Goal: Information Seeking & Learning: Find specific page/section

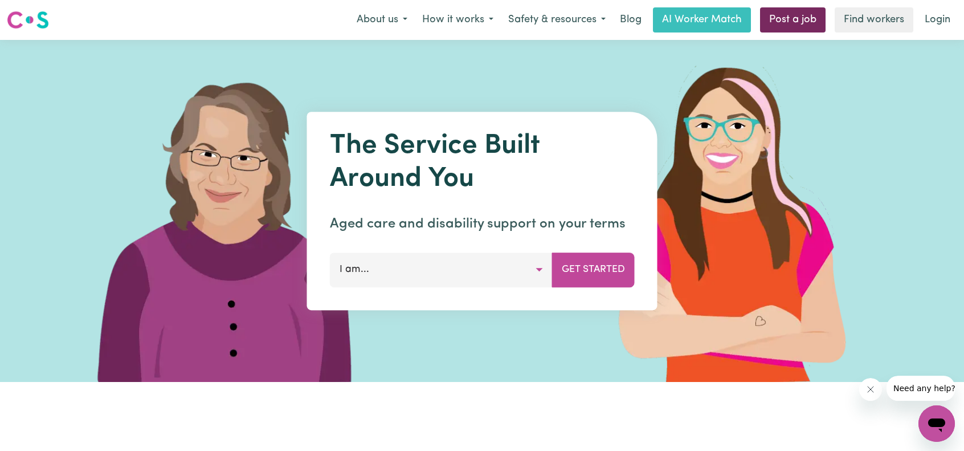
click at [819, 18] on link "Post a job" at bounding box center [792, 19] width 65 height 25
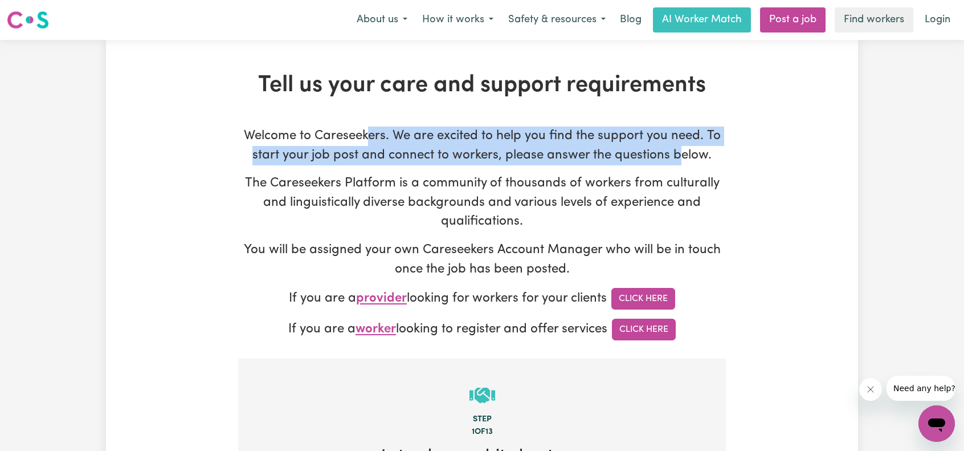
drag, startPoint x: 367, startPoint y: 145, endPoint x: 678, endPoint y: 147, distance: 310.4
click at [678, 147] on p "Welcome to Careseekers. We are excited to help you find the support you need. T…" at bounding box center [482, 145] width 488 height 38
click at [532, 153] on p "Welcome to Careseekers. We are excited to help you find the support you need. T…" at bounding box center [482, 145] width 488 height 38
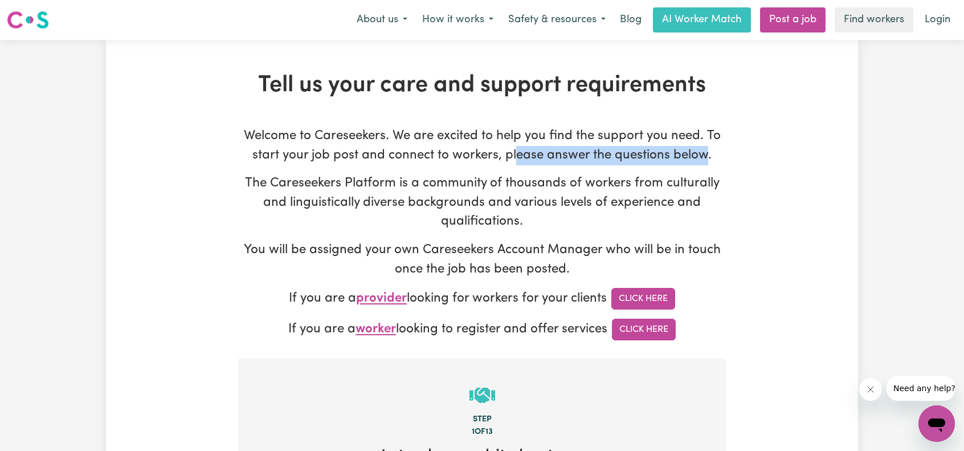
drag, startPoint x: 518, startPoint y: 154, endPoint x: 707, endPoint y: 157, distance: 189.1
click at [707, 157] on p "Welcome to Careseekers. We are excited to help you find the support you need. T…" at bounding box center [482, 145] width 488 height 38
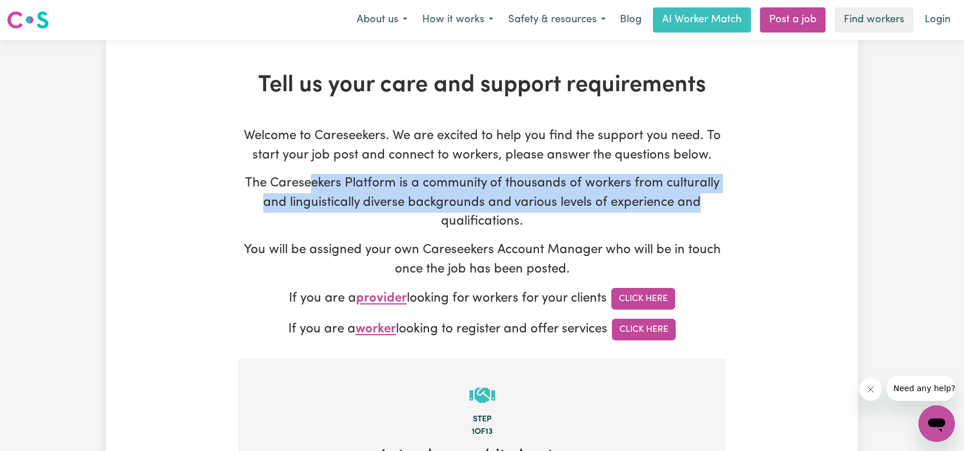
drag, startPoint x: 309, startPoint y: 187, endPoint x: 750, endPoint y: 202, distance: 441.6
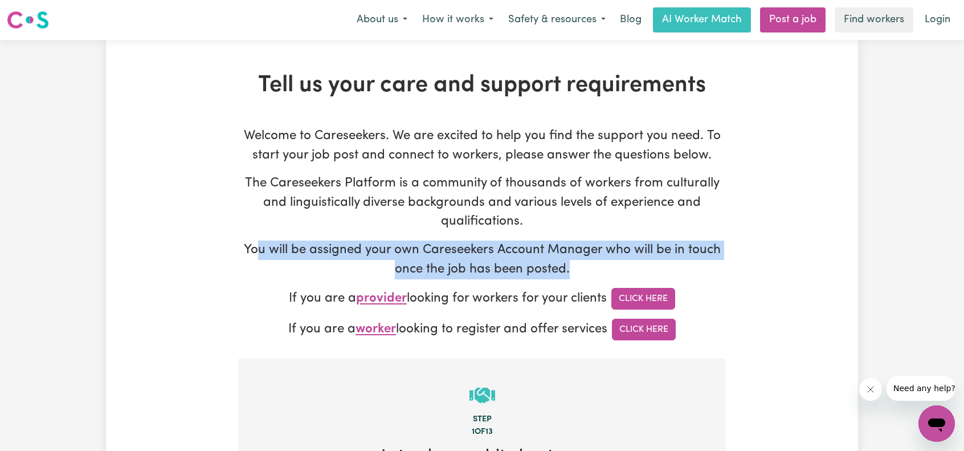
drag, startPoint x: 259, startPoint y: 253, endPoint x: 720, endPoint y: 261, distance: 461.4
click at [716, 262] on p "You will be assigned your own Careseekers Account Manager who will be in touch …" at bounding box center [482, 259] width 488 height 38
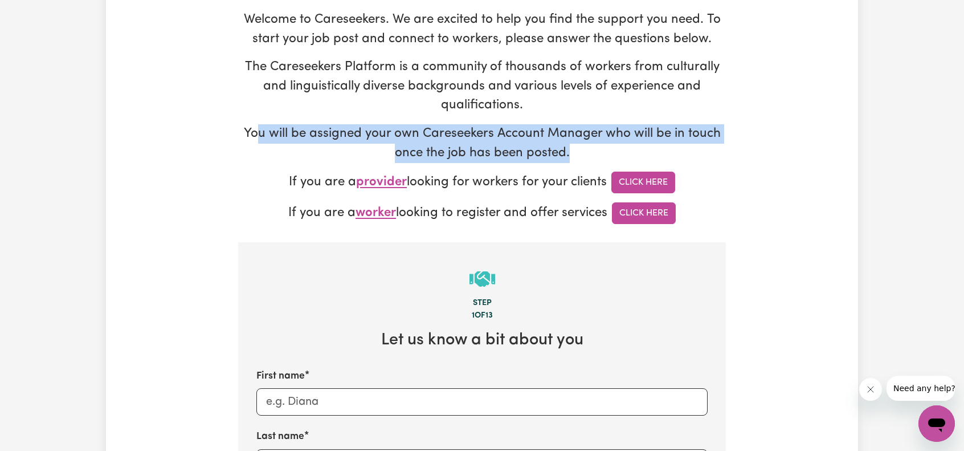
scroll to position [114, 0]
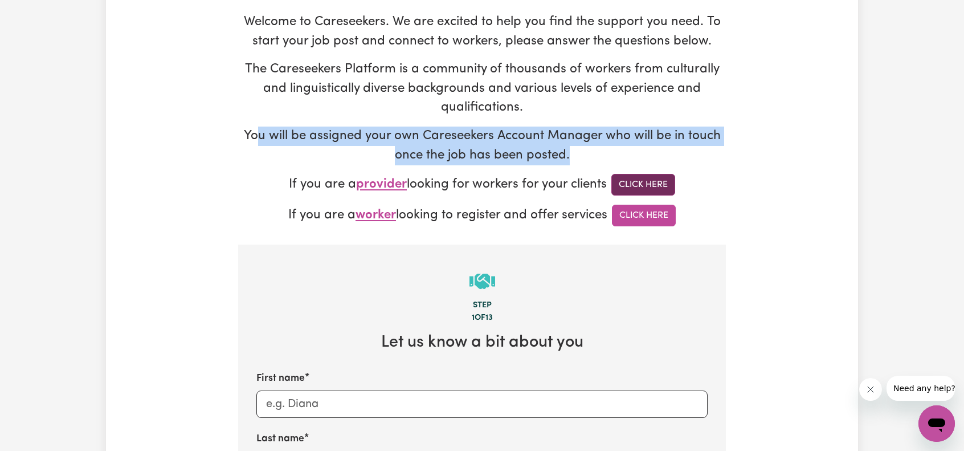
click at [640, 188] on link "Click Here" at bounding box center [643, 185] width 64 height 22
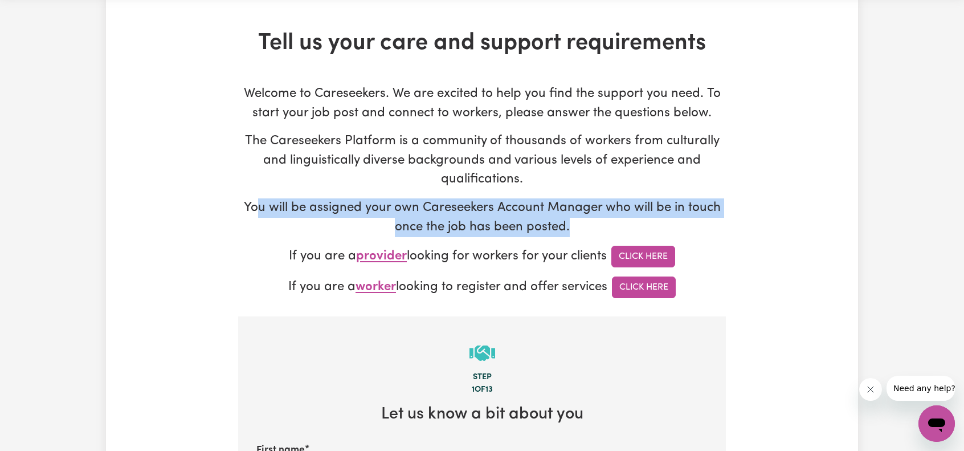
scroll to position [0, 0]
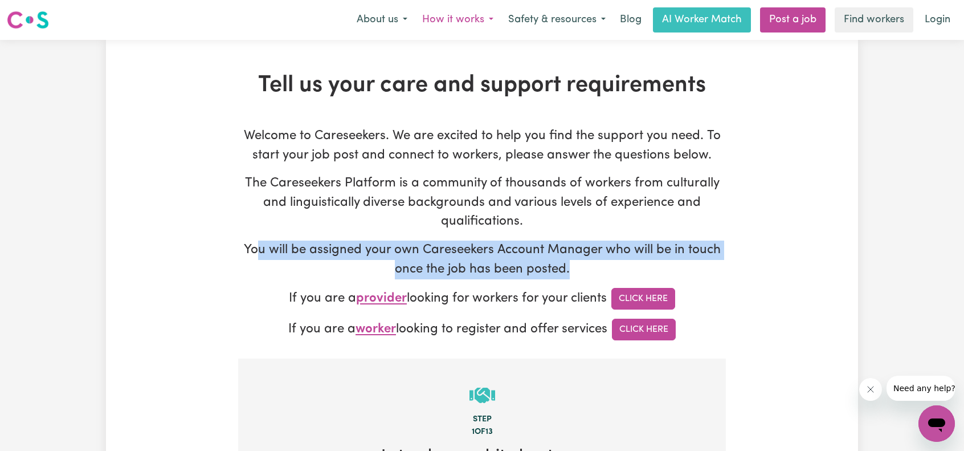
click at [444, 21] on button "How it works" at bounding box center [458, 20] width 86 height 24
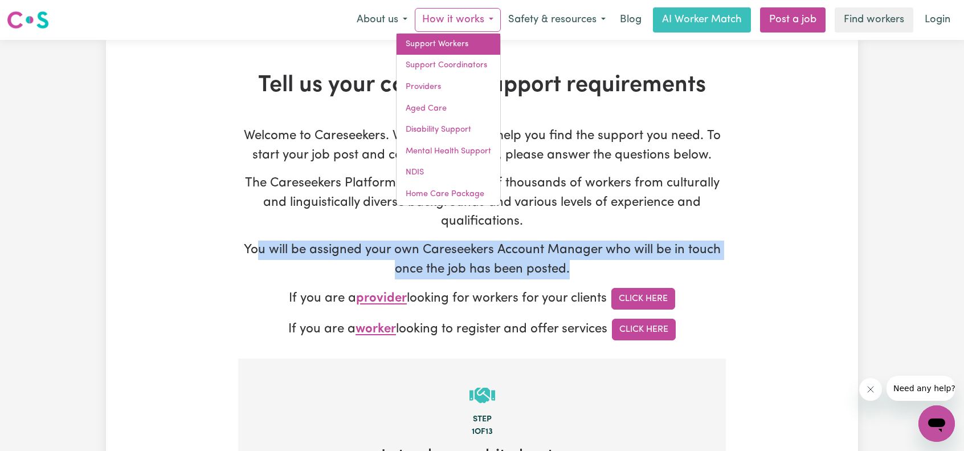
click at [451, 43] on link "Support Workers" at bounding box center [448, 45] width 104 height 22
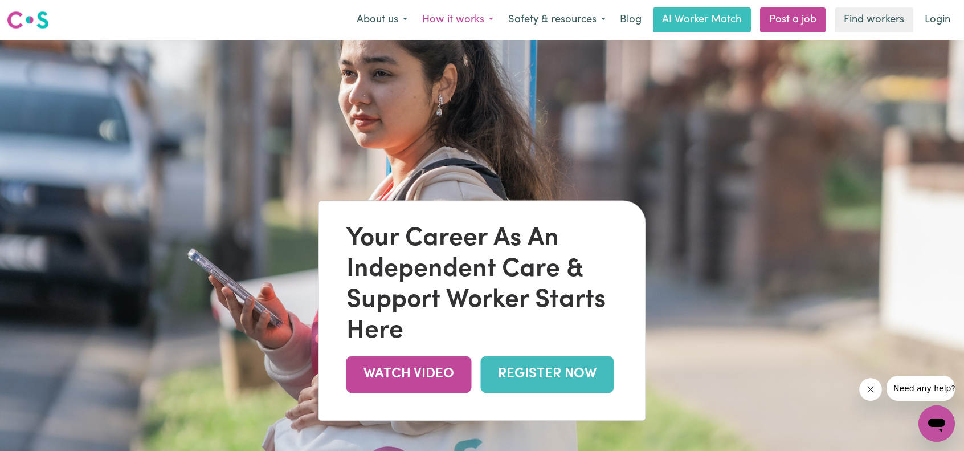
click at [459, 13] on button "How it works" at bounding box center [458, 20] width 86 height 24
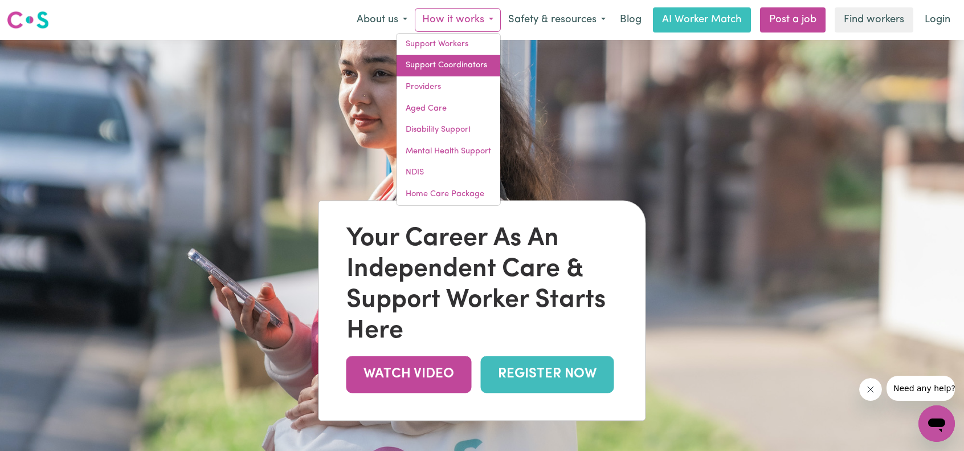
click at [457, 65] on link "Support Coordinators" at bounding box center [448, 66] width 104 height 22
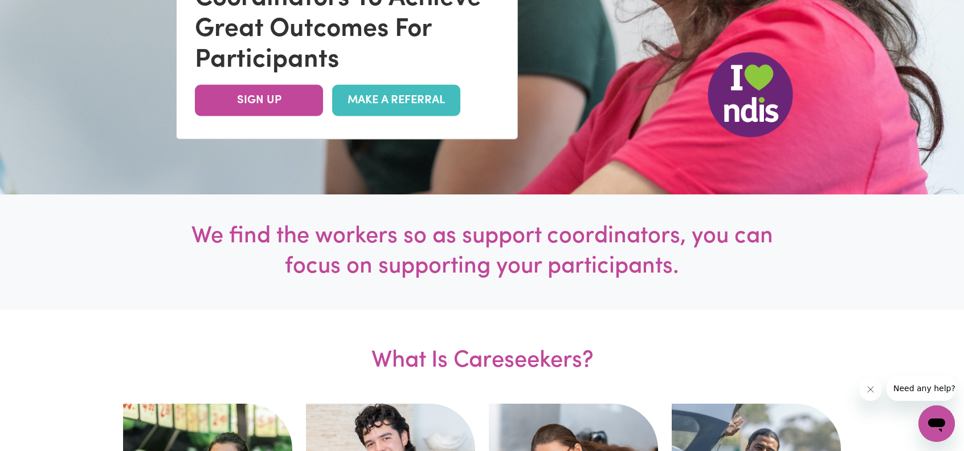
scroll to position [342, 0]
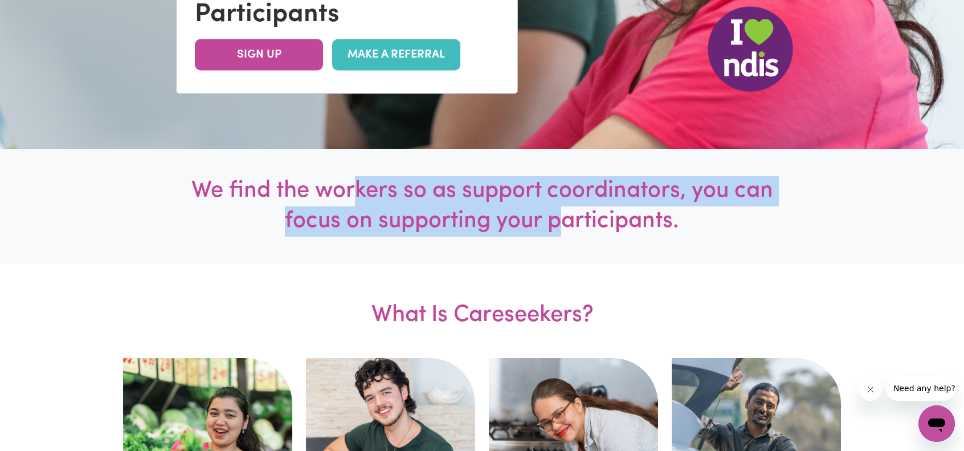
drag, startPoint x: 360, startPoint y: 203, endPoint x: 584, endPoint y: 210, distance: 224.5
click at [570, 209] on h1 "We find the workers so as support coordinators, you can focus on supporting you…" at bounding box center [481, 206] width 601 height 60
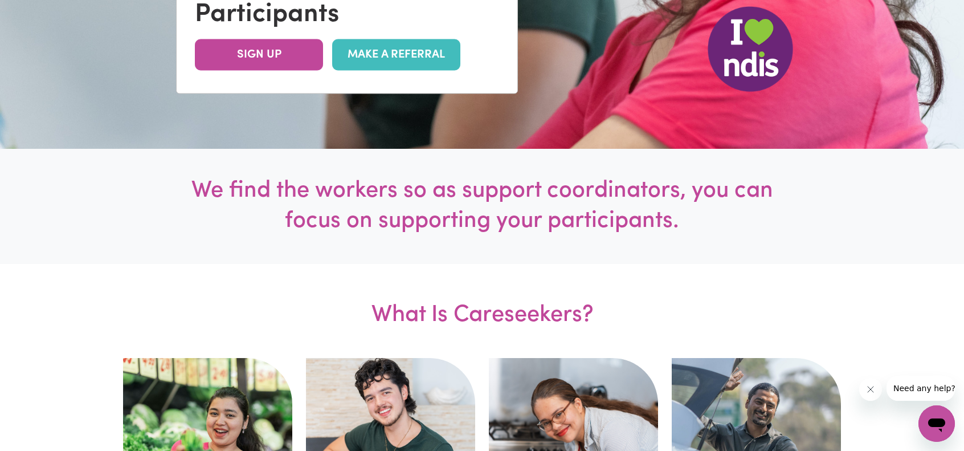
click at [584, 210] on h1 "We find the workers so as support coordinators, you can focus on supporting you…" at bounding box center [481, 206] width 601 height 60
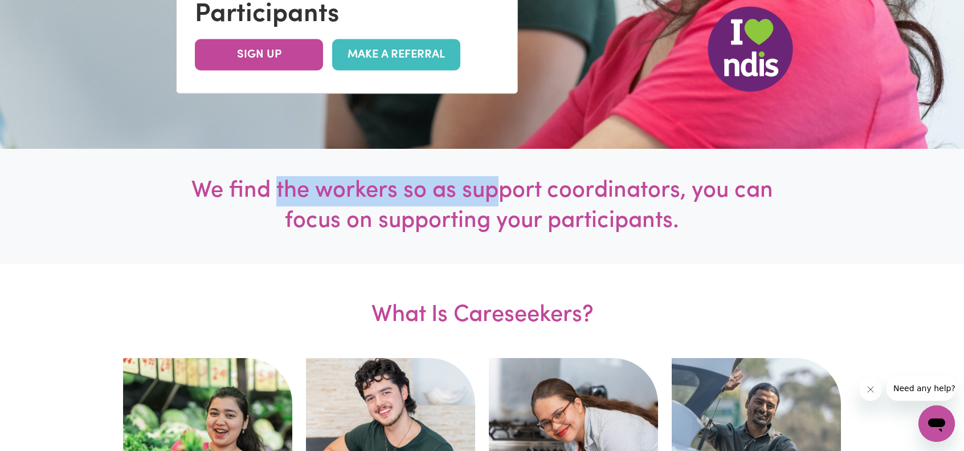
drag, startPoint x: 278, startPoint y: 195, endPoint x: 523, endPoint y: 207, distance: 245.8
click at [523, 207] on h1 "We find the workers so as support coordinators, you can focus on supporting you…" at bounding box center [481, 206] width 601 height 60
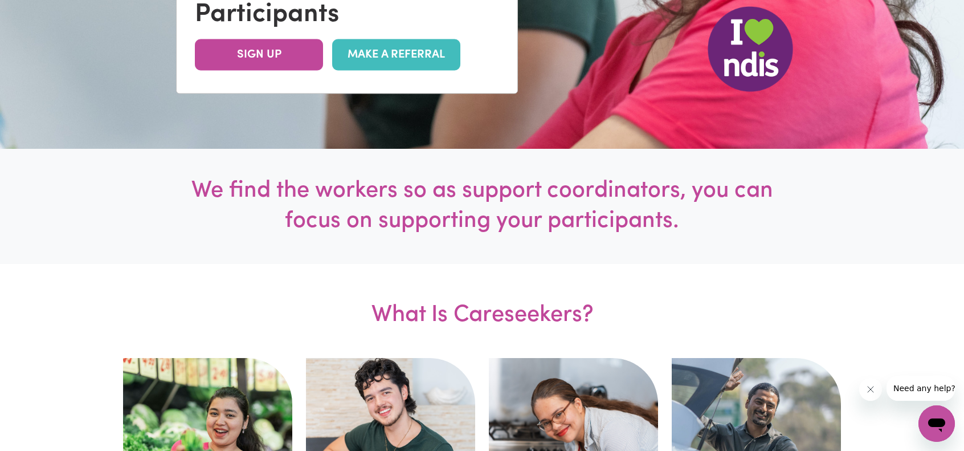
click at [563, 209] on h1 "We find the workers so as support coordinators, you can focus on supporting you…" at bounding box center [481, 206] width 601 height 60
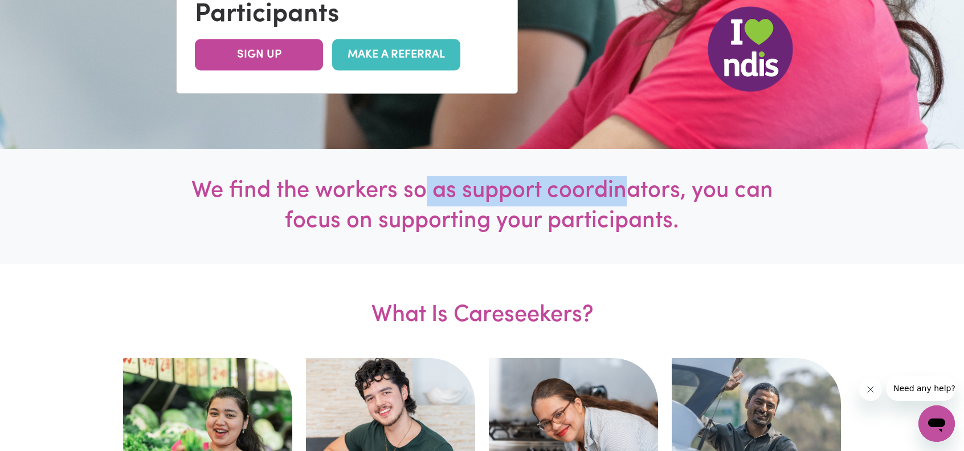
drag, startPoint x: 420, startPoint y: 190, endPoint x: 652, endPoint y: 202, distance: 232.1
click at [652, 202] on h1 "We find the workers so as support coordinators, you can focus on supporting you…" at bounding box center [481, 206] width 601 height 60
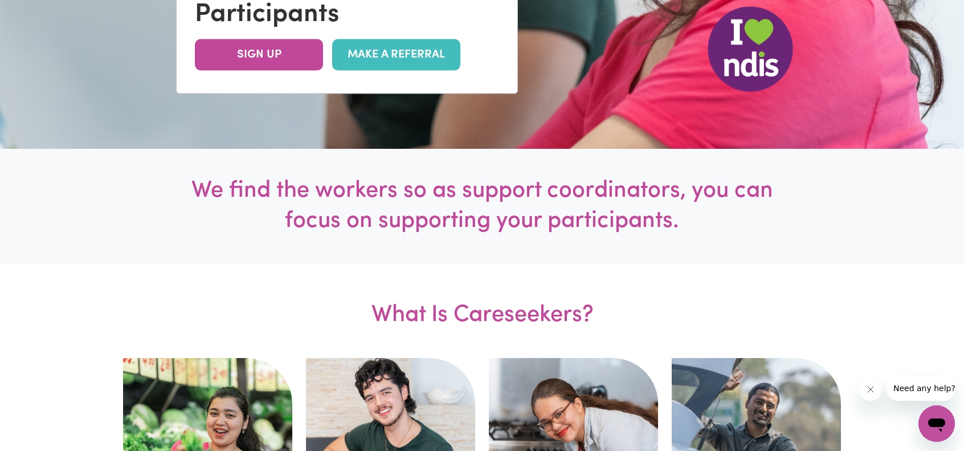
click at [673, 204] on h1 "We find the workers so as support coordinators, you can focus on supporting you…" at bounding box center [481, 206] width 601 height 60
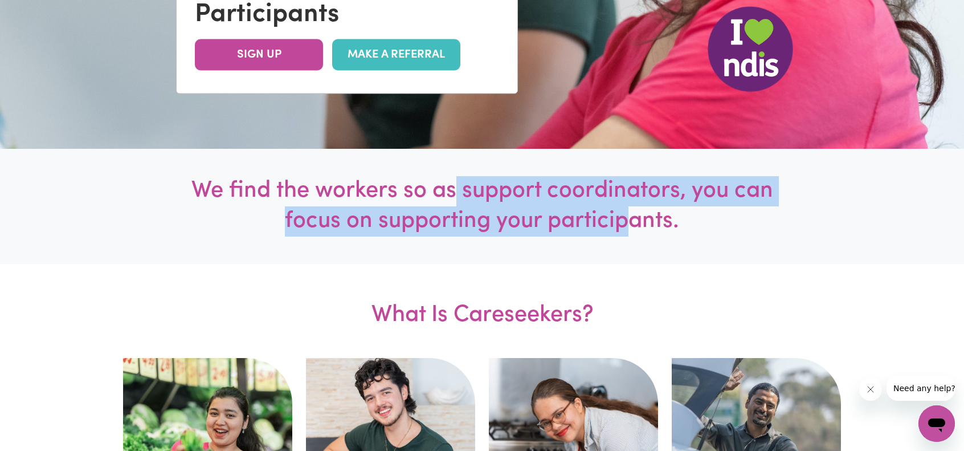
drag, startPoint x: 456, startPoint y: 198, endPoint x: 724, endPoint y: 217, distance: 269.5
click at [679, 217] on h1 "We find the workers so as support coordinators, you can focus on supporting you…" at bounding box center [481, 206] width 601 height 60
click at [725, 217] on h1 "We find the workers so as support coordinators, you can focus on supporting you…" at bounding box center [481, 206] width 601 height 60
click at [531, 222] on h1 "We find the workers so as support coordinators, you can focus on supporting you…" at bounding box center [481, 206] width 601 height 60
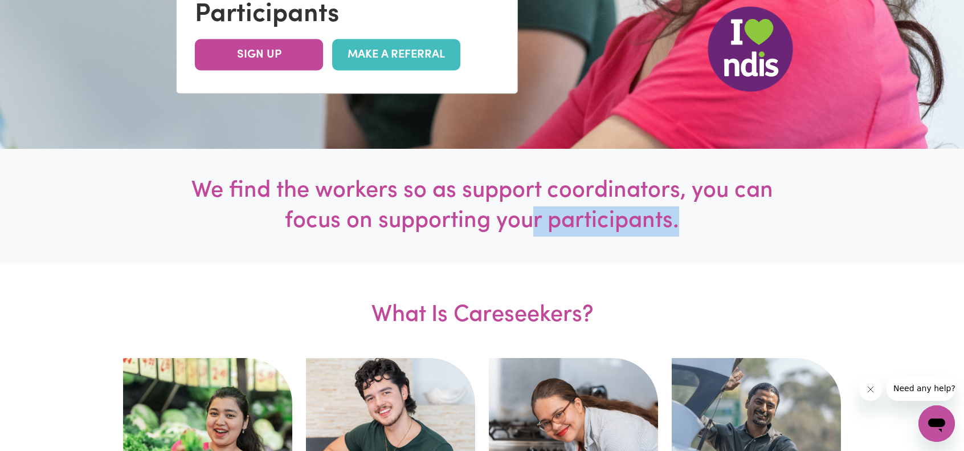
drag, startPoint x: 531, startPoint y: 222, endPoint x: 706, endPoint y: 232, distance: 175.7
click at [698, 232] on h1 "We find the workers so as support coordinators, you can focus on supporting you…" at bounding box center [481, 206] width 601 height 60
click at [706, 232] on h1 "We find the workers so as support coordinators, you can focus on supporting you…" at bounding box center [481, 206] width 601 height 60
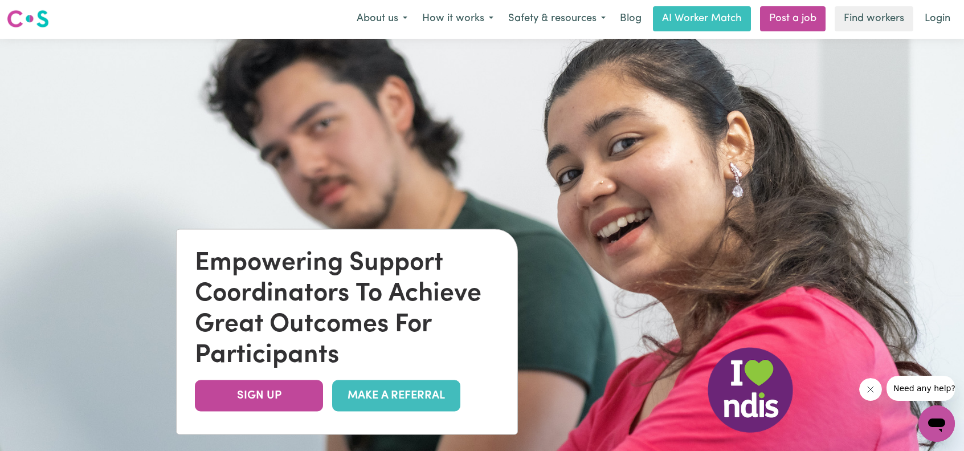
scroll to position [0, 0]
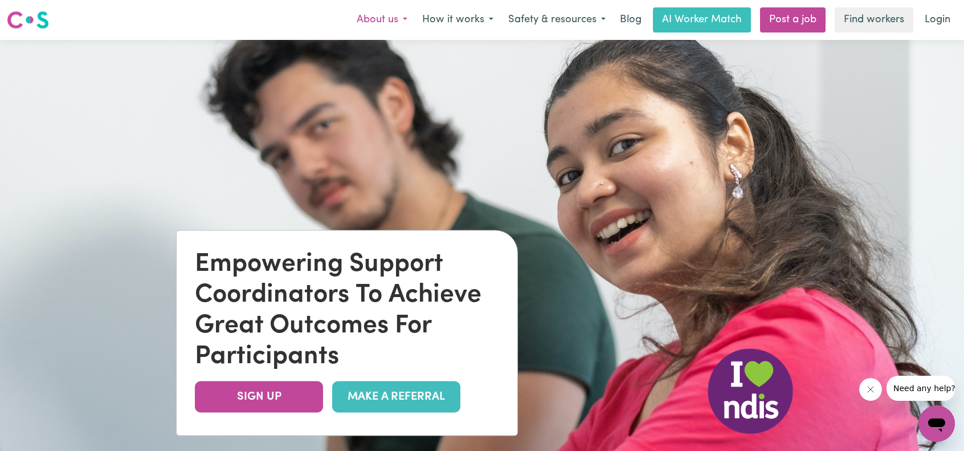
click at [380, 22] on button "About us" at bounding box center [381, 20] width 65 height 24
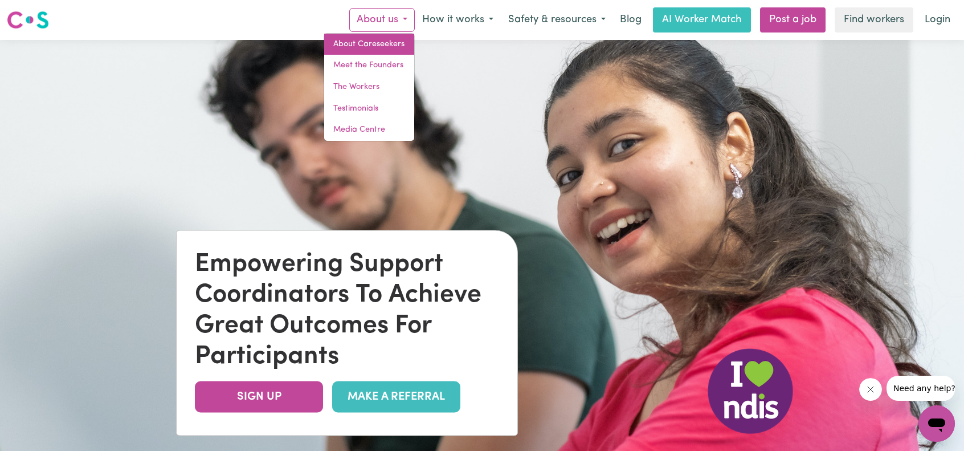
click at [368, 40] on link "About Careseekers" at bounding box center [369, 45] width 90 height 22
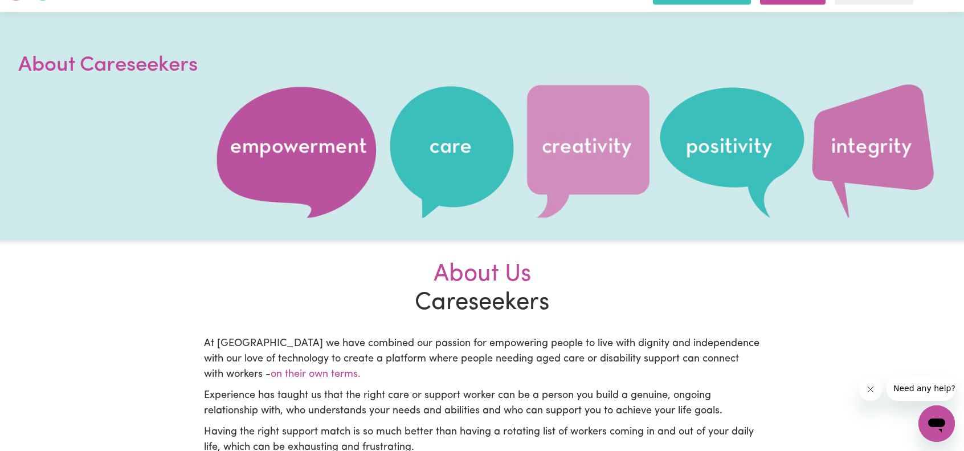
scroll to position [114, 0]
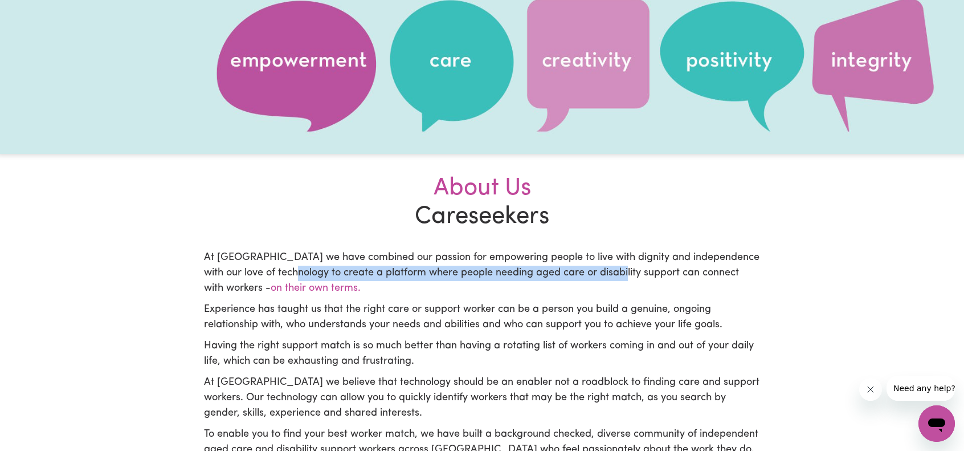
drag, startPoint x: 289, startPoint y: 267, endPoint x: 686, endPoint y: 272, distance: 397.6
click at [631, 272] on p "At [GEOGRAPHIC_DATA] we have combined our passion for empowering people to live…" at bounding box center [482, 273] width 556 height 46
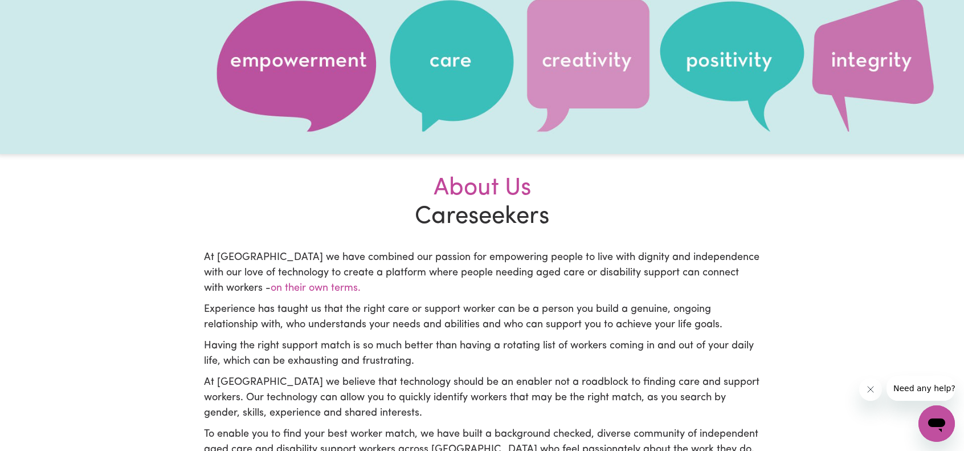
click at [689, 272] on p "At [GEOGRAPHIC_DATA] we have combined our passion for empowering people to live…" at bounding box center [482, 273] width 556 height 46
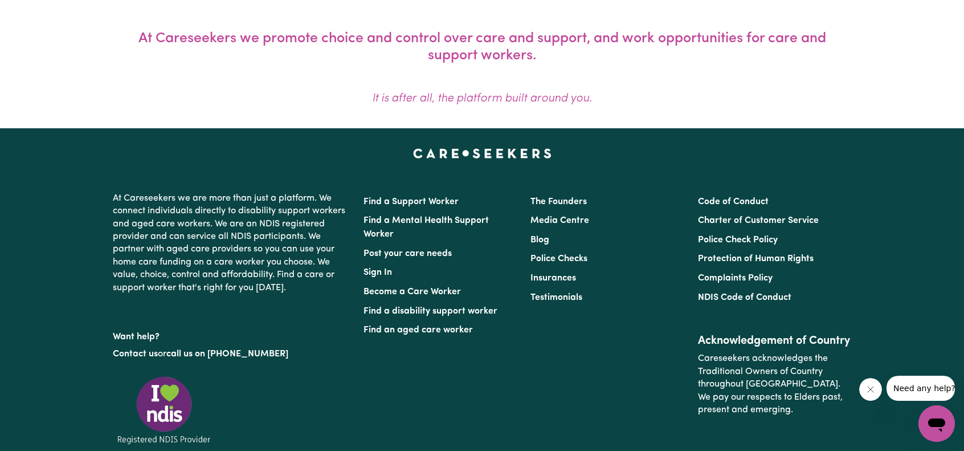
scroll to position [911, 0]
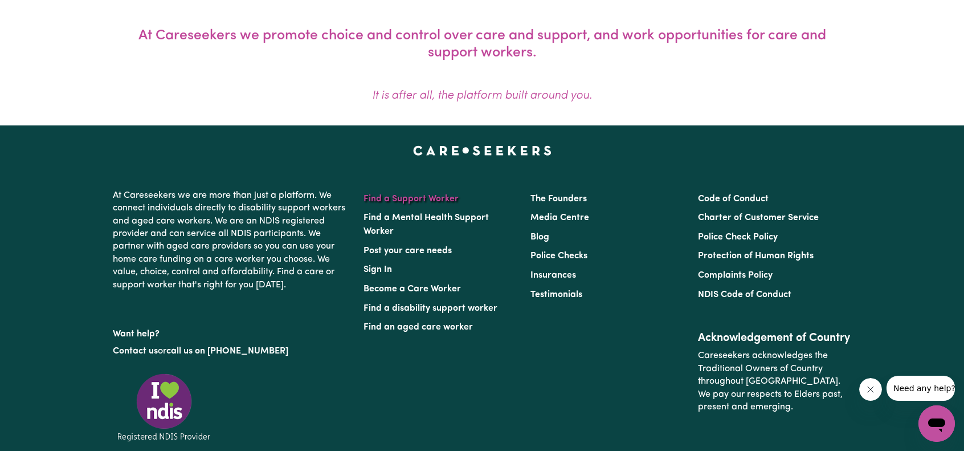
click at [436, 201] on link "Find a Support Worker" at bounding box center [410, 198] width 95 height 9
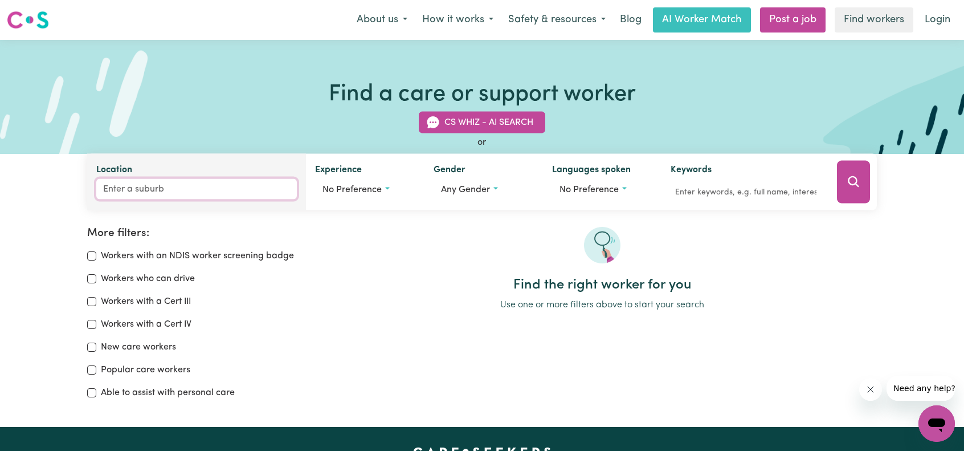
click at [146, 189] on input "Location" at bounding box center [196, 189] width 200 height 21
click at [153, 194] on input "Location" at bounding box center [196, 189] width 200 height 21
type input "2745"
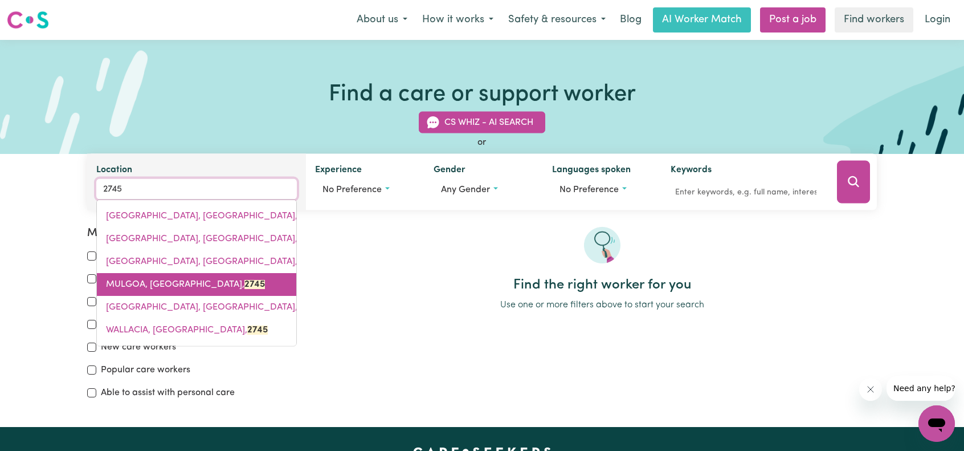
click at [171, 282] on span "MULGOA, [GEOGRAPHIC_DATA], 2745" at bounding box center [185, 284] width 159 height 9
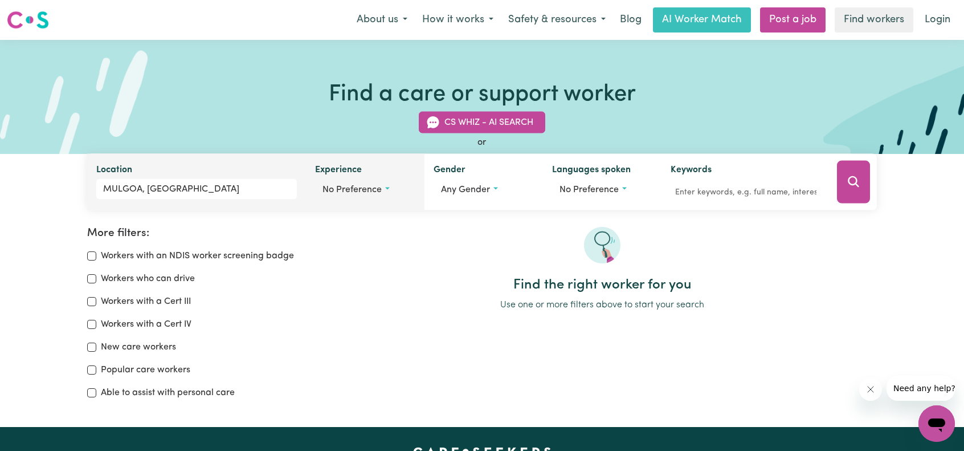
click at [375, 189] on span "No preference" at bounding box center [351, 189] width 59 height 9
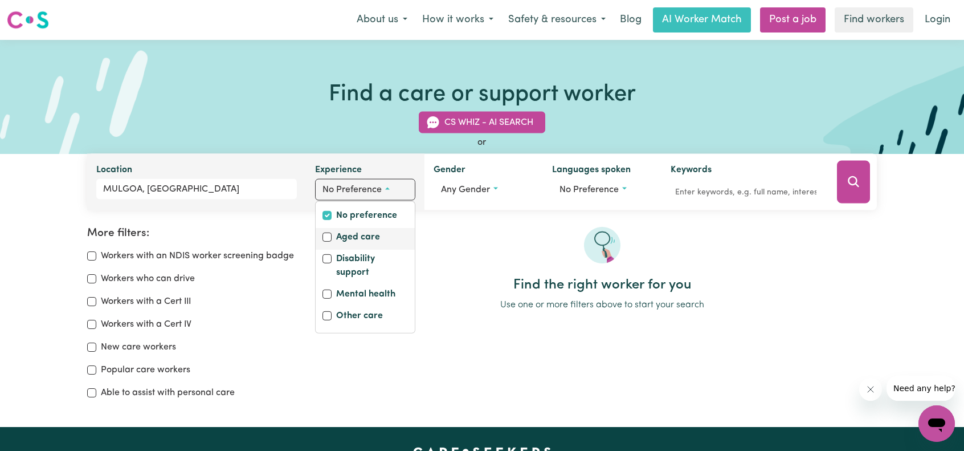
click at [317, 234] on div "Aged care" at bounding box center [365, 239] width 99 height 22
click at [328, 239] on input "Aged care" at bounding box center [326, 236] width 9 height 9
checkbox input "true"
checkbox input "false"
click at [326, 258] on input "Disability support" at bounding box center [326, 258] width 9 height 9
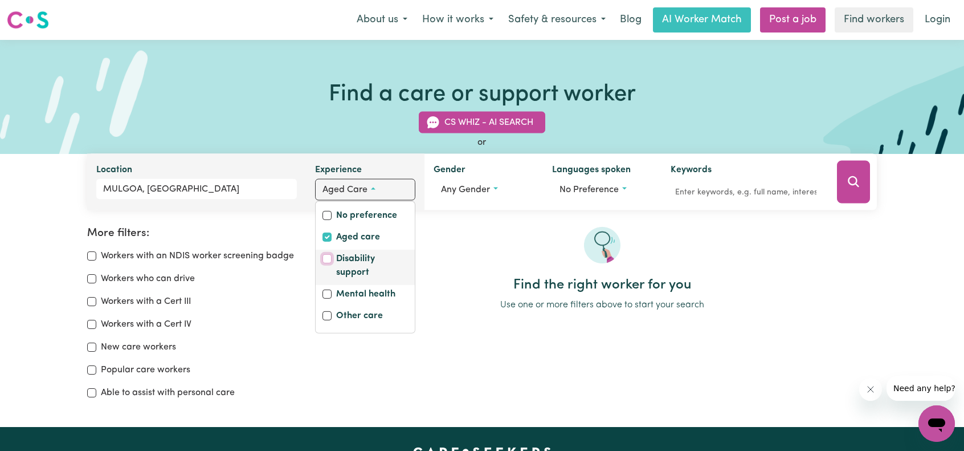
checkbox input "true"
click at [326, 292] on input "Mental health" at bounding box center [326, 293] width 9 height 9
checkbox input "true"
click at [456, 280] on h2 "Find the right worker for you" at bounding box center [602, 285] width 548 height 17
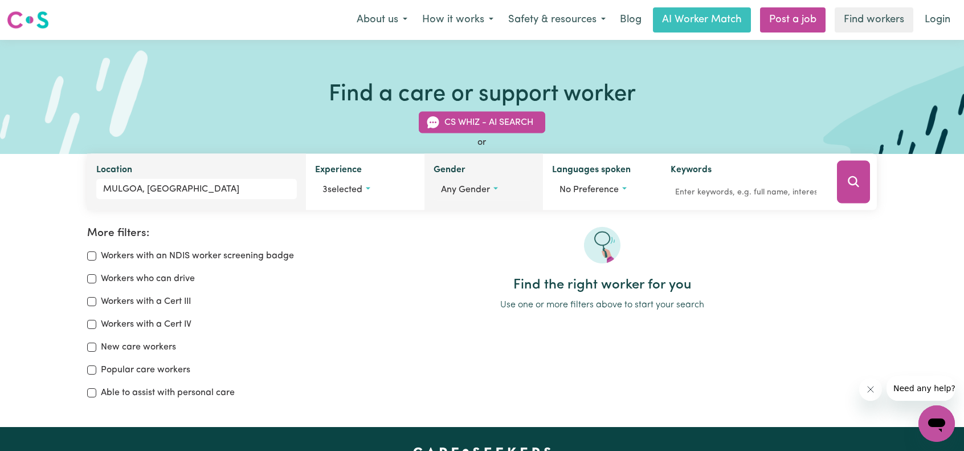
click at [472, 189] on span "Any gender" at bounding box center [465, 189] width 49 height 9
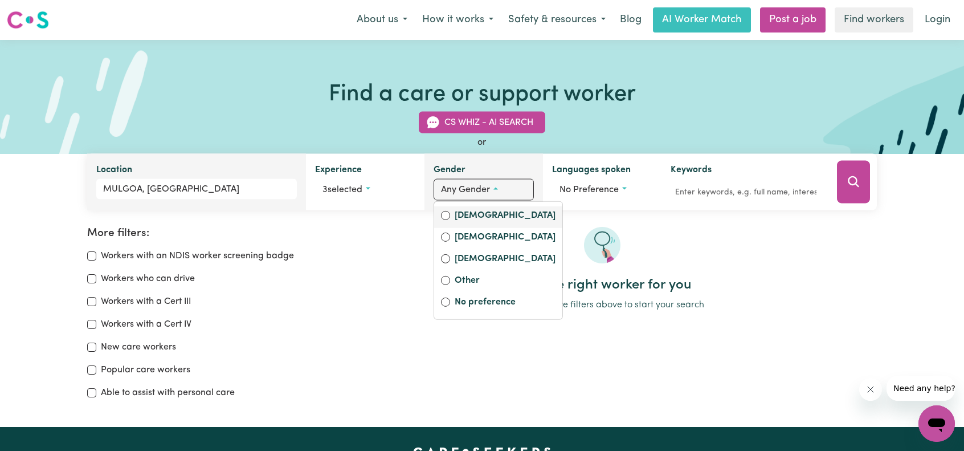
click at [439, 210] on div "[DEMOGRAPHIC_DATA]" at bounding box center [498, 217] width 128 height 22
click at [441, 211] on div "[DEMOGRAPHIC_DATA]" at bounding box center [498, 216] width 114 height 16
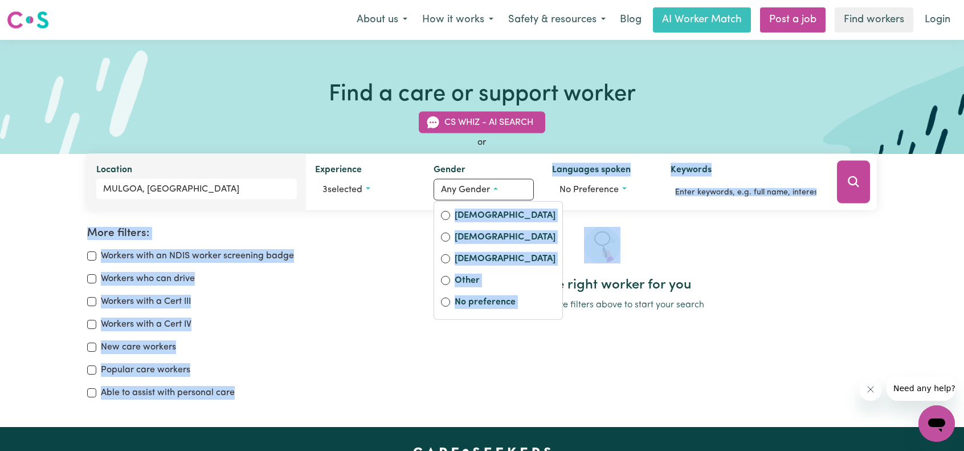
drag, startPoint x: 432, startPoint y: 215, endPoint x: 439, endPoint y: 216, distance: 6.9
click at [436, 216] on div "Find a care or support worker CS Whiz - AI Search or Location [GEOGRAPHIC_DATA]…" at bounding box center [482, 229] width 964 height 378
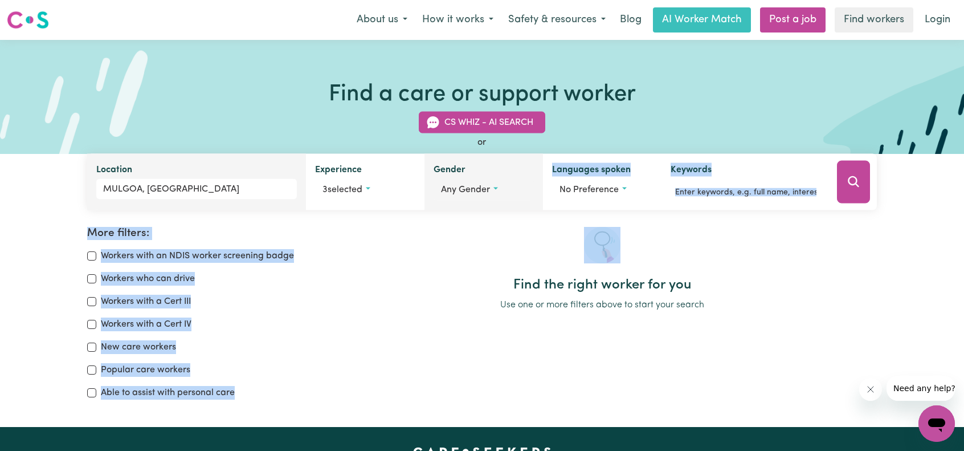
click at [461, 186] on span "Any gender" at bounding box center [465, 189] width 49 height 9
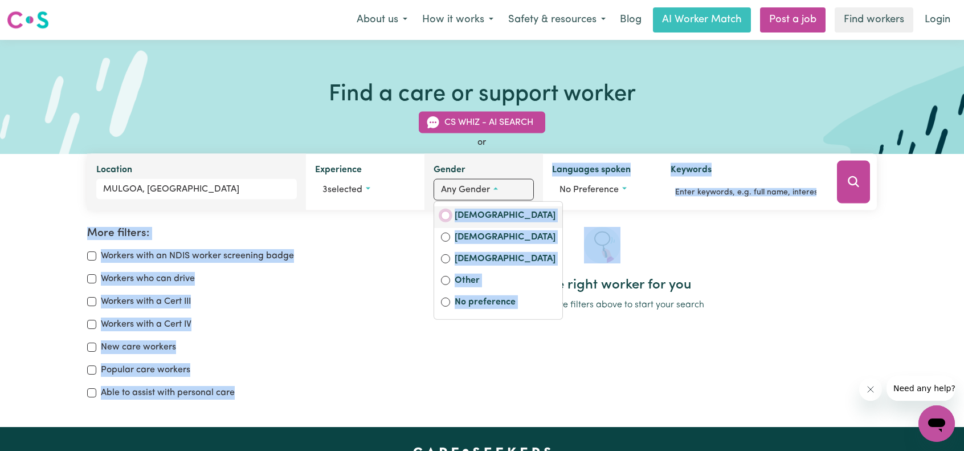
click at [449, 215] on input "[DEMOGRAPHIC_DATA]" at bounding box center [445, 215] width 9 height 9
radio input "true"
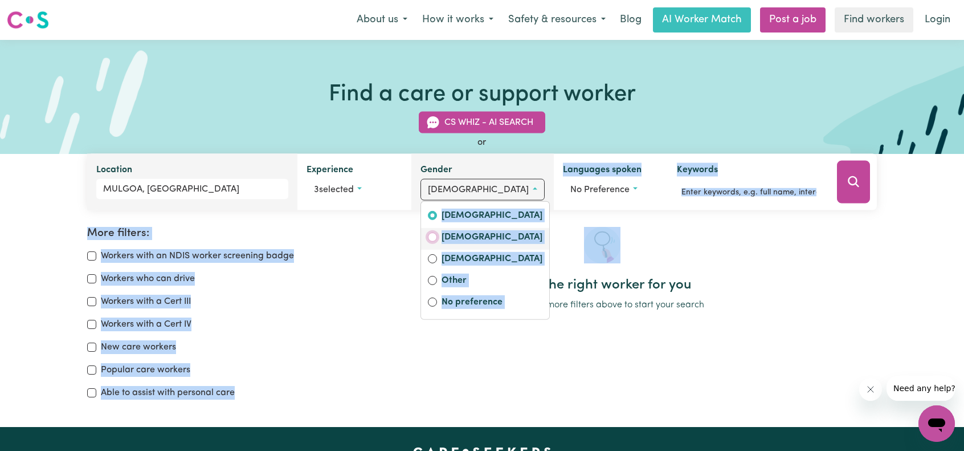
click at [437, 235] on input "[DEMOGRAPHIC_DATA]" at bounding box center [432, 236] width 9 height 9
radio input "true"
click at [574, 253] on div at bounding box center [602, 252] width 548 height 50
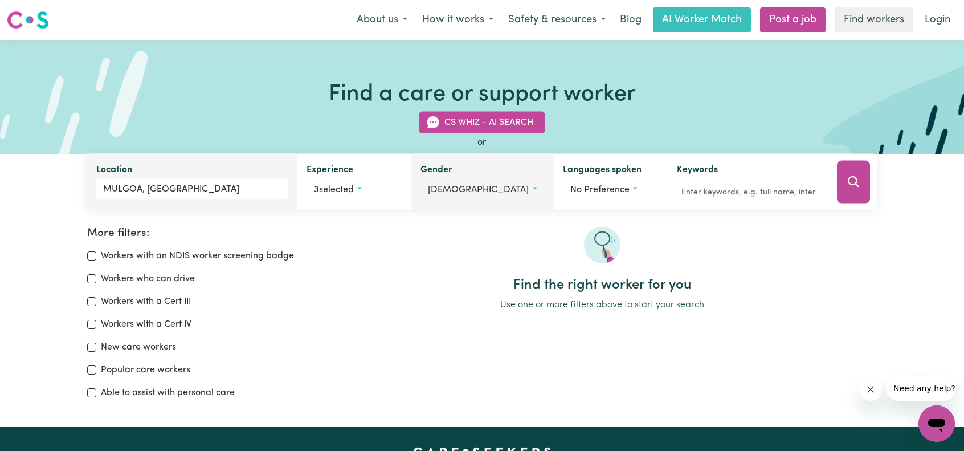
click at [484, 194] on button "[DEMOGRAPHIC_DATA]" at bounding box center [482, 190] width 124 height 22
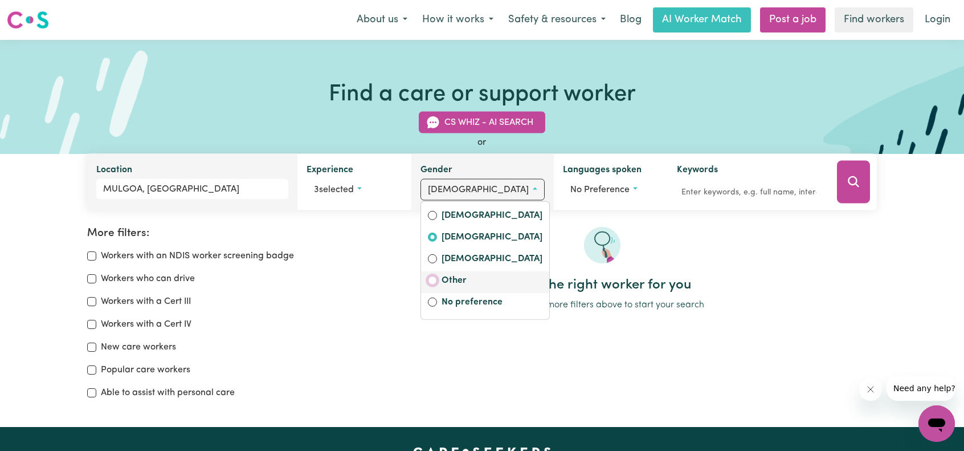
click at [437, 279] on input "Other" at bounding box center [432, 280] width 9 height 9
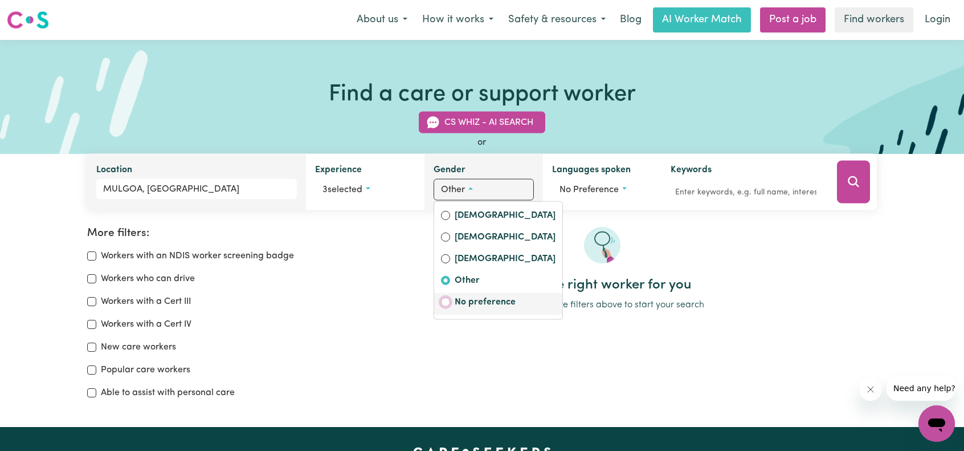
click at [444, 300] on input "No preference" at bounding box center [445, 301] width 9 height 9
radio input "false"
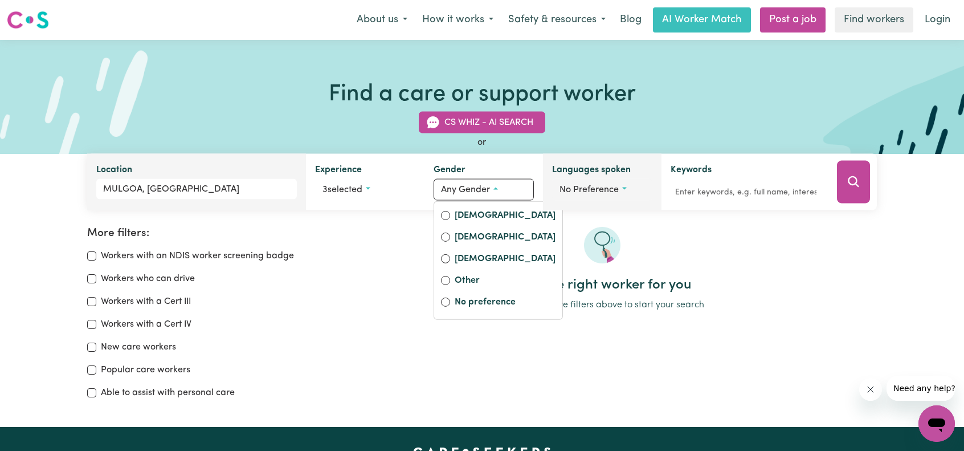
click at [587, 181] on button "No preference" at bounding box center [602, 190] width 100 height 22
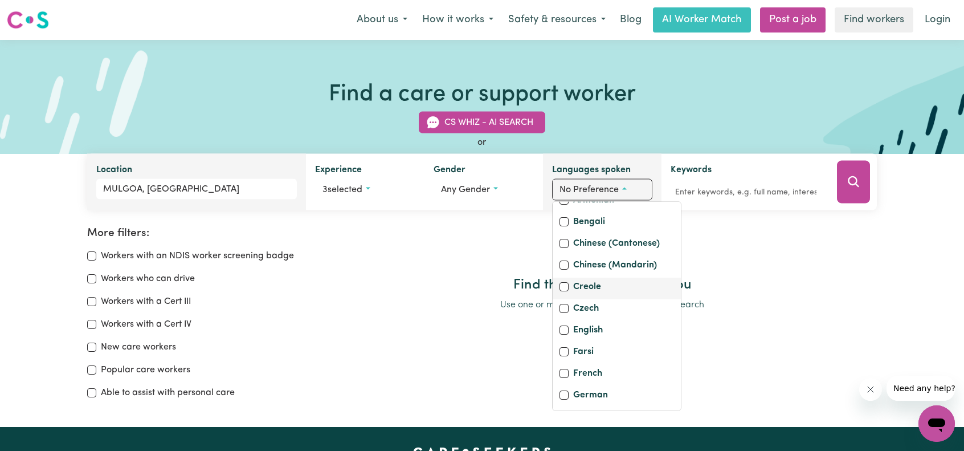
scroll to position [114, 0]
click at [558, 322] on div "English" at bounding box center [616, 312] width 128 height 22
click at [562, 314] on input "English" at bounding box center [563, 309] width 9 height 9
checkbox input "true"
checkbox input "false"
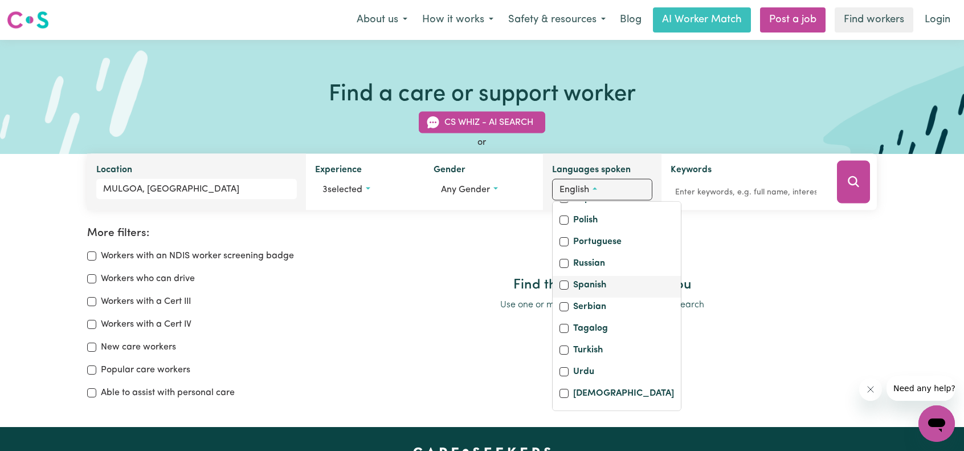
scroll to position [456, 0]
click at [565, 333] on input "Tagalog" at bounding box center [563, 327] width 9 height 9
checkbox input "true"
click at [728, 331] on div "Find the right worker for you Use one or more filters above to start your search" at bounding box center [602, 318] width 562 height 182
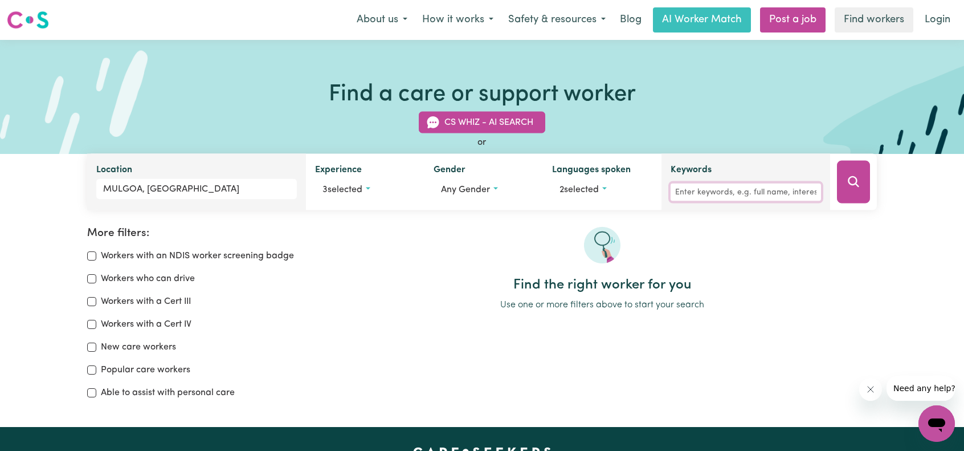
click at [713, 194] on input "Keywords" at bounding box center [745, 192] width 150 height 18
type input "D"
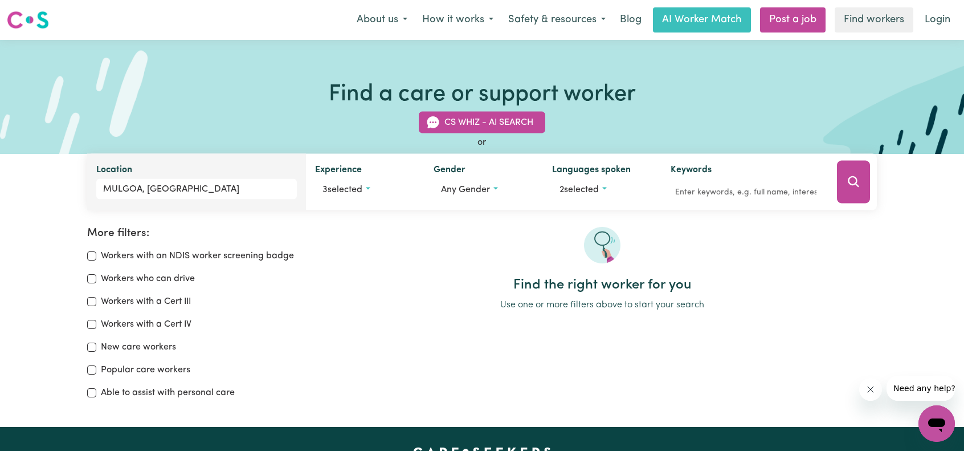
click at [874, 181] on div at bounding box center [853, 182] width 47 height 56
click at [853, 181] on icon "Search" at bounding box center [853, 182] width 14 height 14
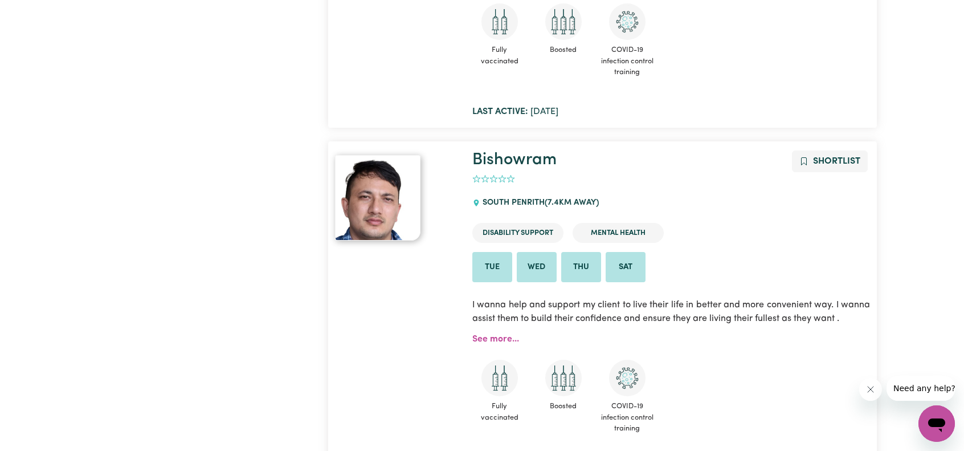
scroll to position [532, 0]
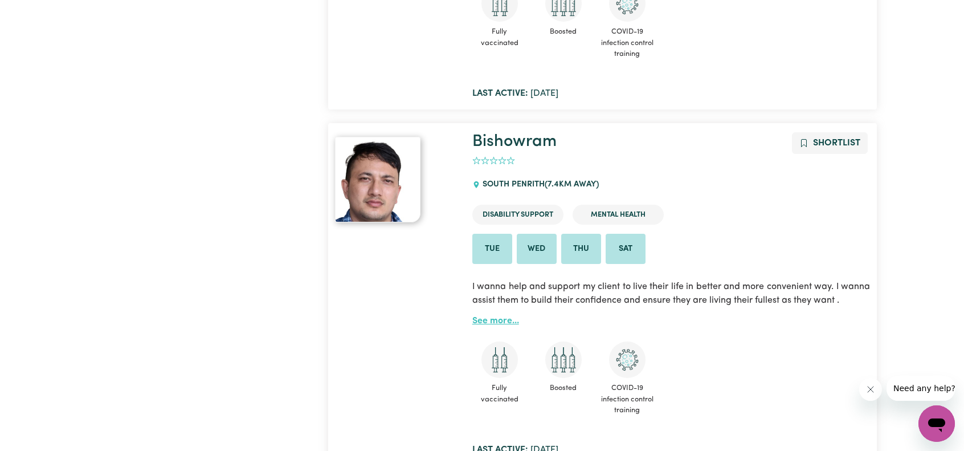
click at [500, 316] on link "See more..." at bounding box center [495, 320] width 47 height 9
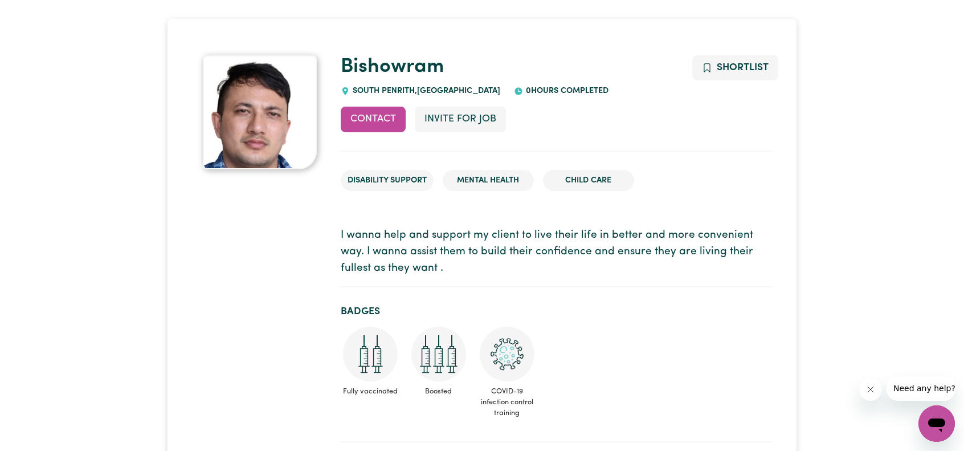
scroll to position [171, 0]
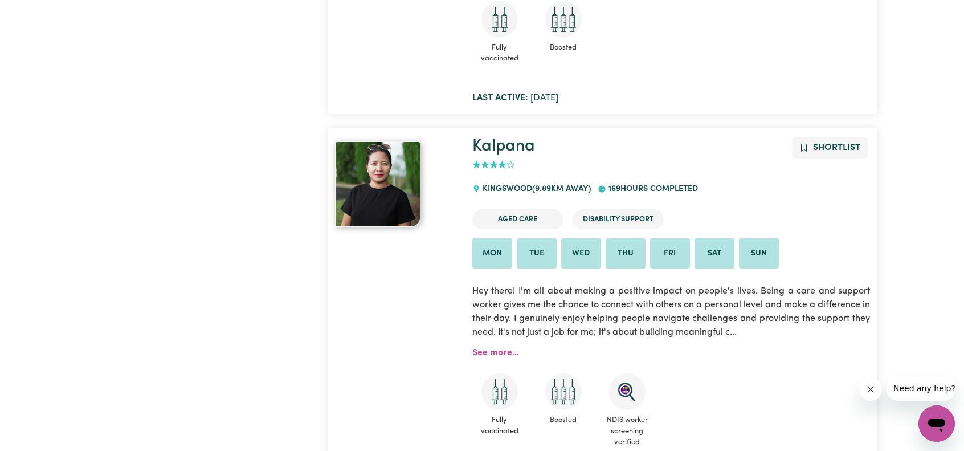
scroll to position [2753, 0]
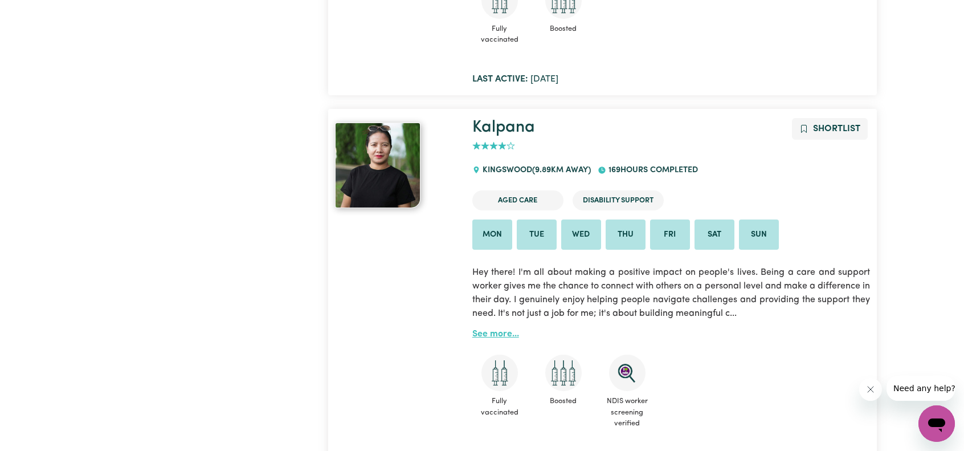
click at [507, 329] on link "See more..." at bounding box center [495, 333] width 47 height 9
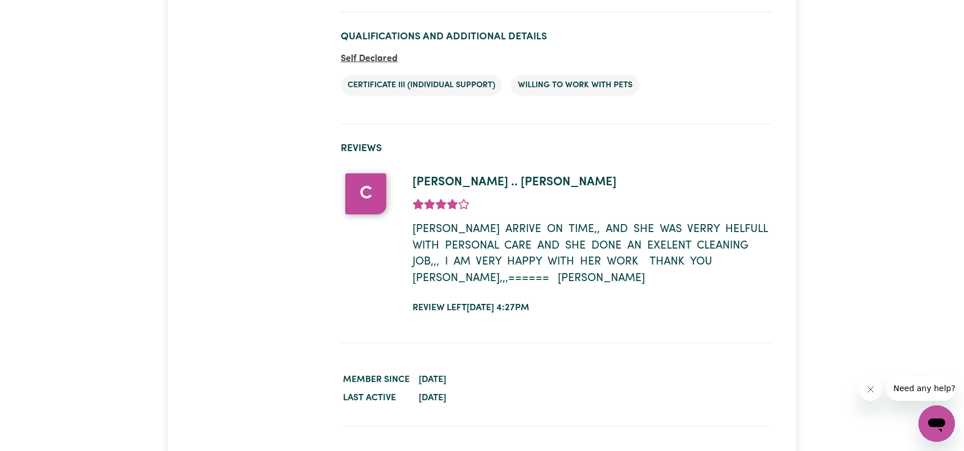
scroll to position [1652, 0]
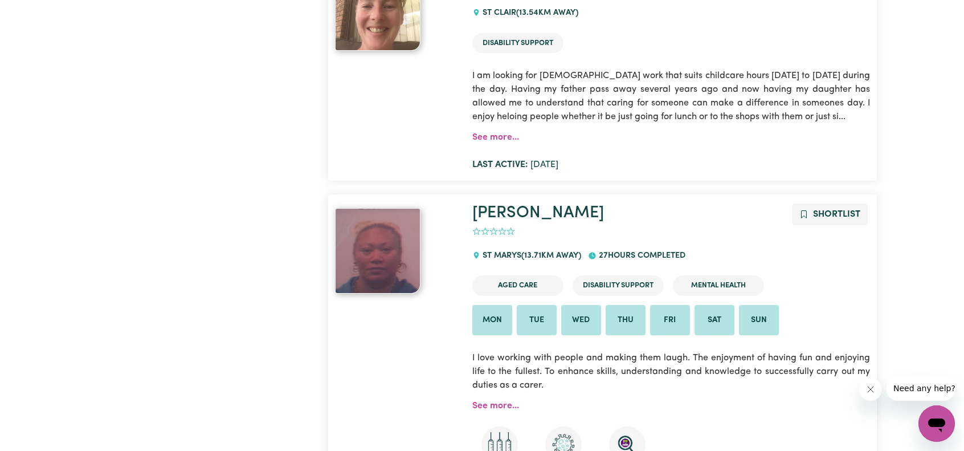
scroll to position [5259, 0]
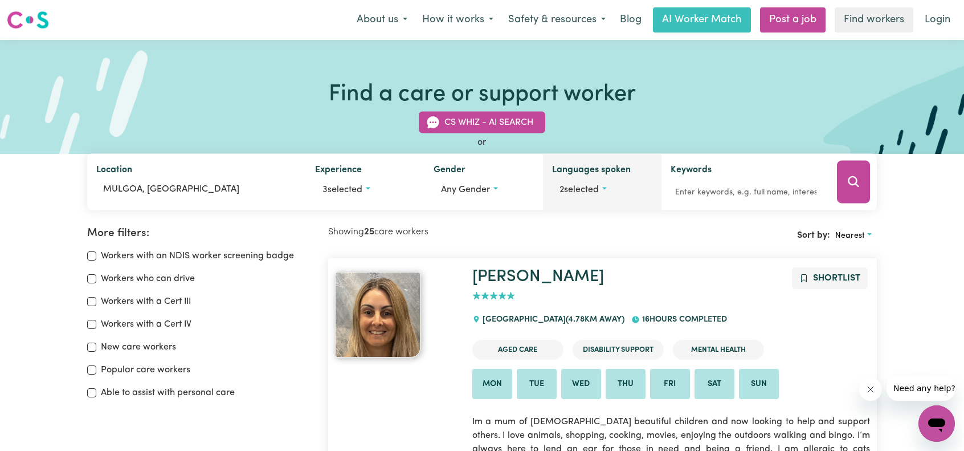
click at [595, 193] on span "2 selected" at bounding box center [578, 189] width 39 height 9
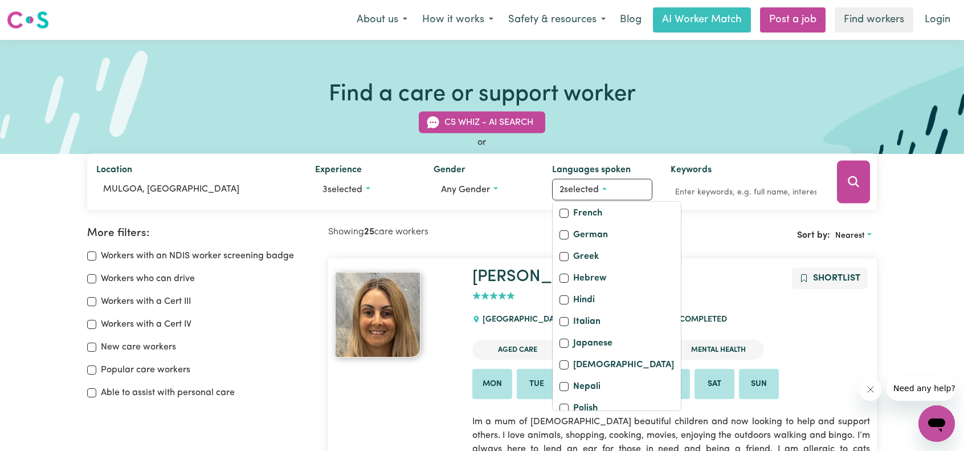
scroll to position [285, 0]
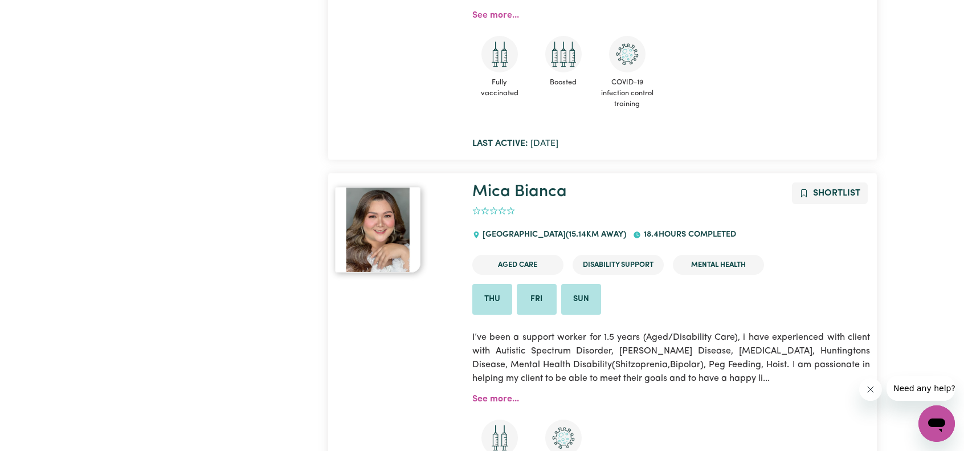
scroll to position [7917, 0]
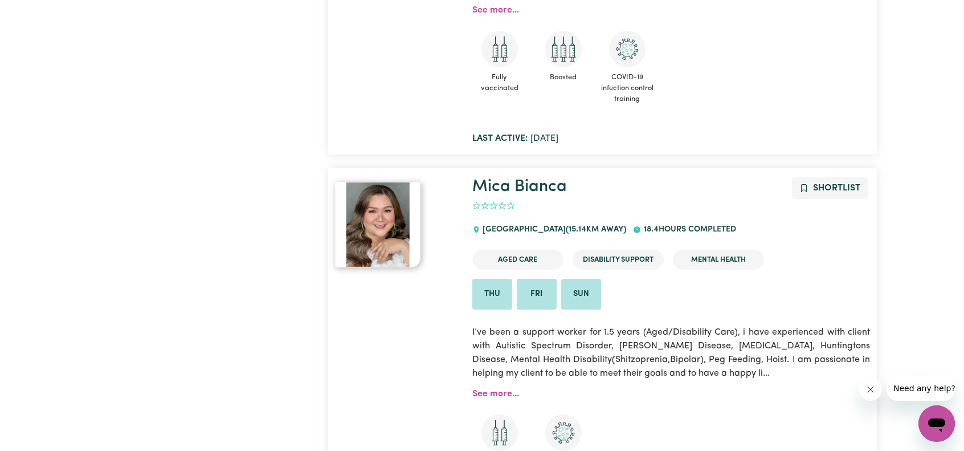
click at [389, 216] on img at bounding box center [377, 224] width 85 height 85
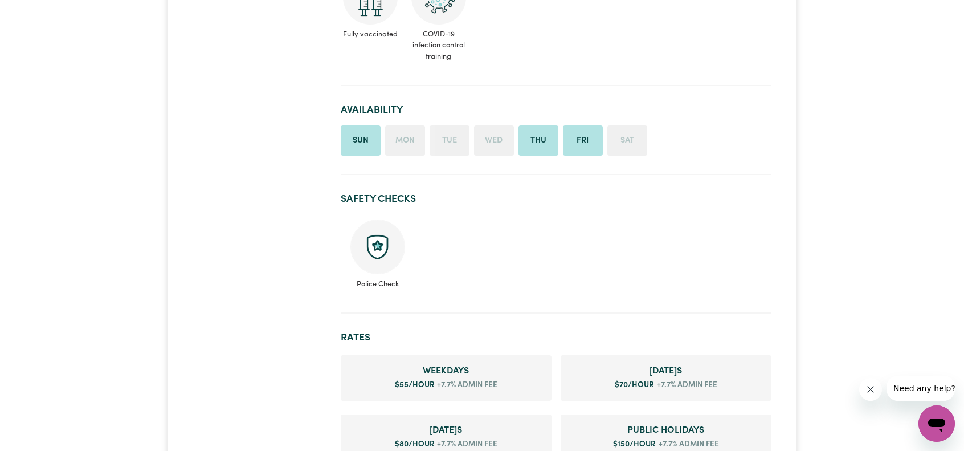
scroll to position [513, 0]
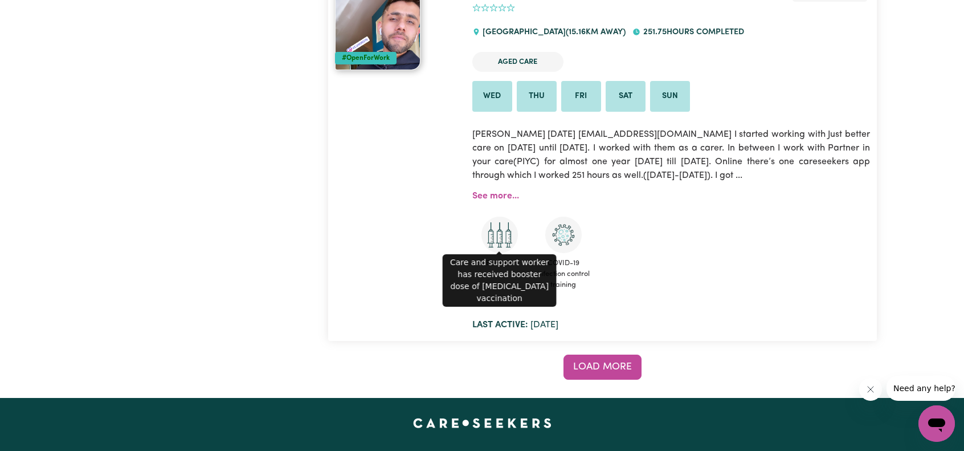
scroll to position [9262, 0]
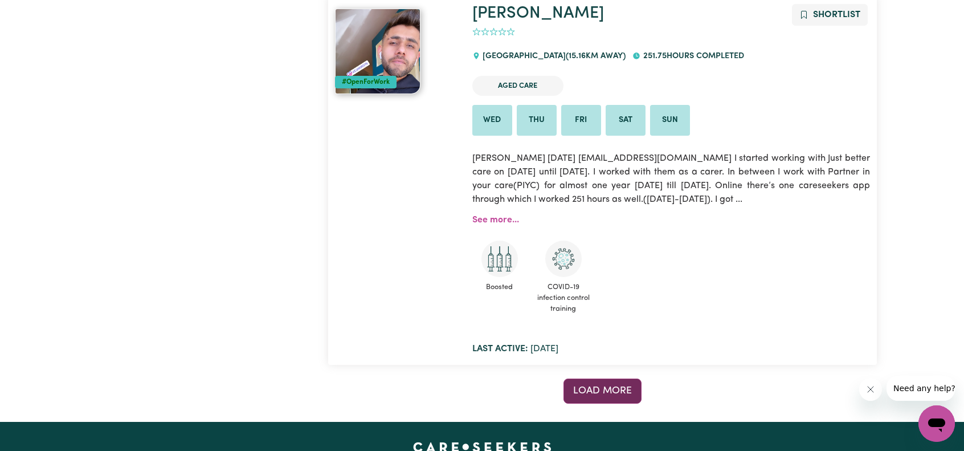
click at [613, 386] on span "Load more" at bounding box center [602, 391] width 59 height 10
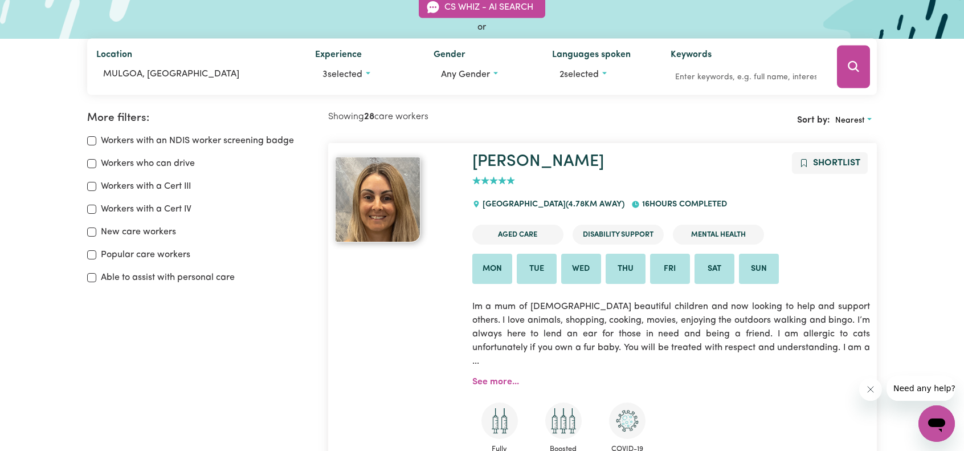
scroll to position [0, 0]
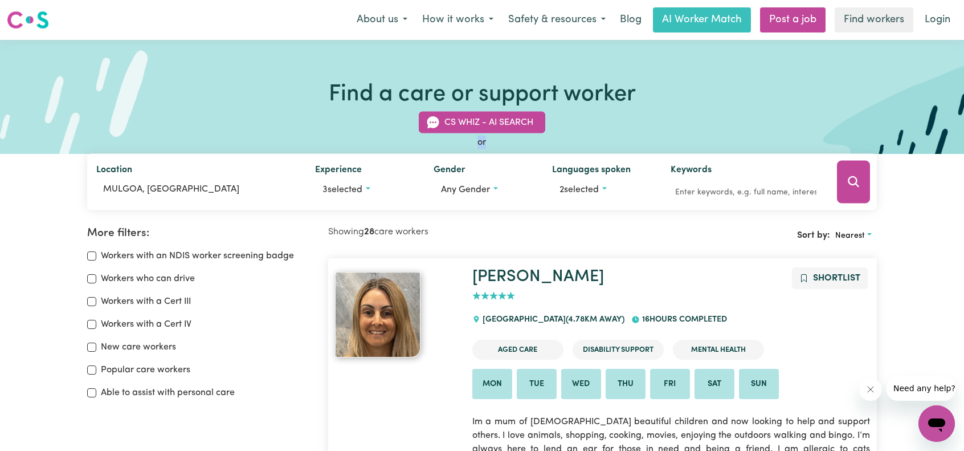
drag, startPoint x: 474, startPoint y: 140, endPoint x: 507, endPoint y: 148, distance: 34.0
click at [507, 148] on div "or" at bounding box center [481, 143] width 789 height 14
drag, startPoint x: 485, startPoint y: 143, endPoint x: 457, endPoint y: 138, distance: 27.7
click at [457, 138] on div "or" at bounding box center [481, 143] width 789 height 14
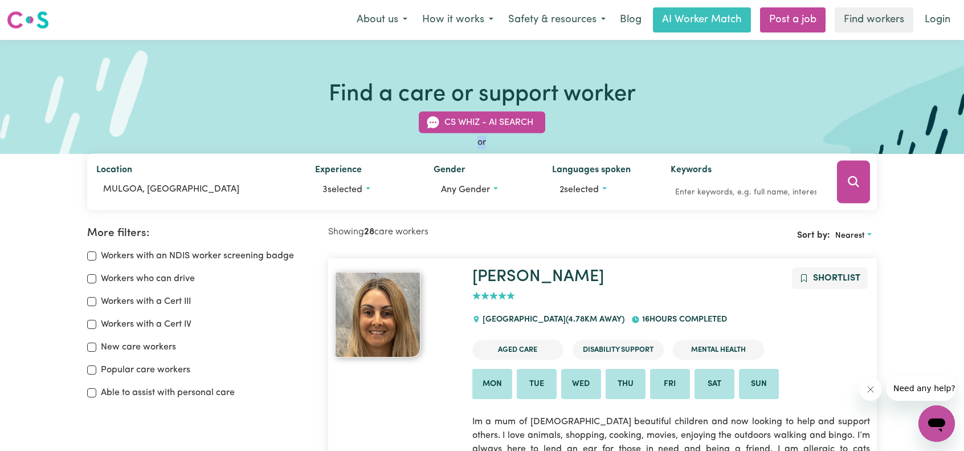
click at [457, 138] on div "or" at bounding box center [481, 143] width 789 height 14
drag, startPoint x: 465, startPoint y: 142, endPoint x: 515, endPoint y: 149, distance: 50.1
click at [515, 149] on div "CS Whiz - AI Search or Location [GEOGRAPHIC_DATA], [GEOGRAPHIC_DATA] Experience…" at bounding box center [481, 154] width 803 height 112
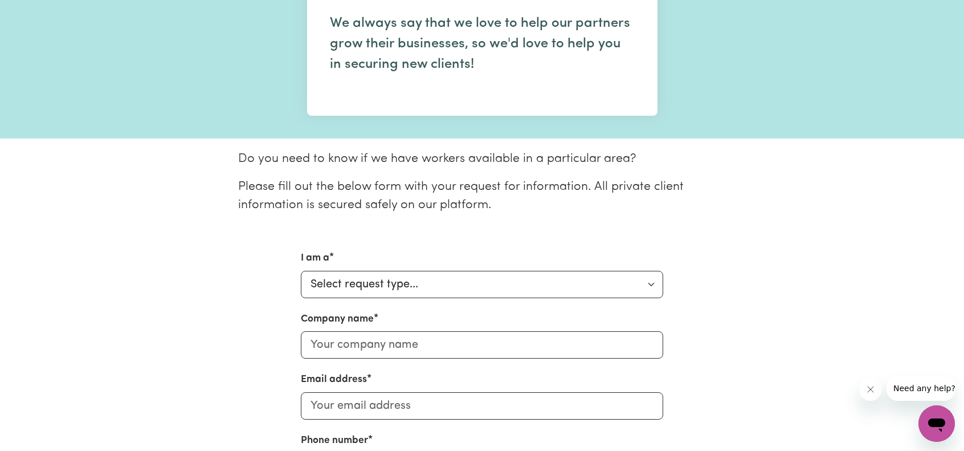
scroll to position [171, 0]
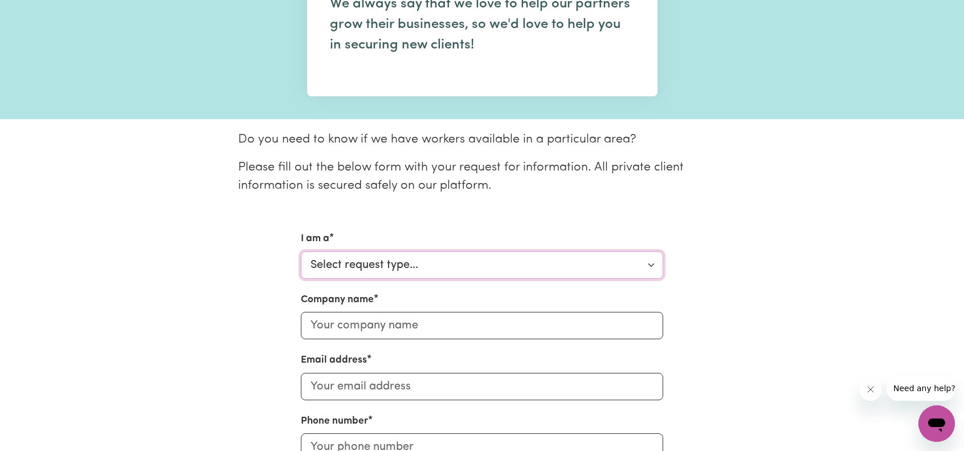
click at [534, 257] on select "Select request type... Individual looking for care and support for myself and m…" at bounding box center [482, 264] width 362 height 27
select select "Support Coordinator"
click at [301, 251] on select "Select request type... Individual looking for care and support for myself and m…" at bounding box center [482, 264] width 362 height 27
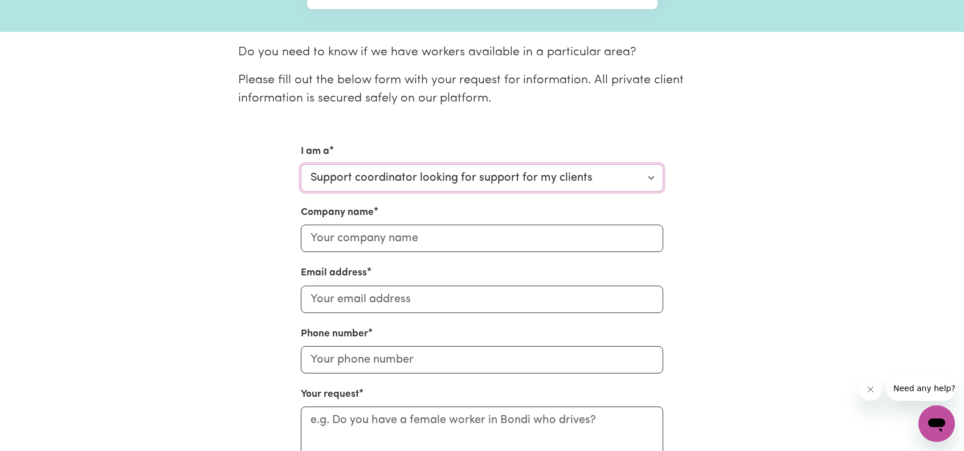
scroll to position [285, 0]
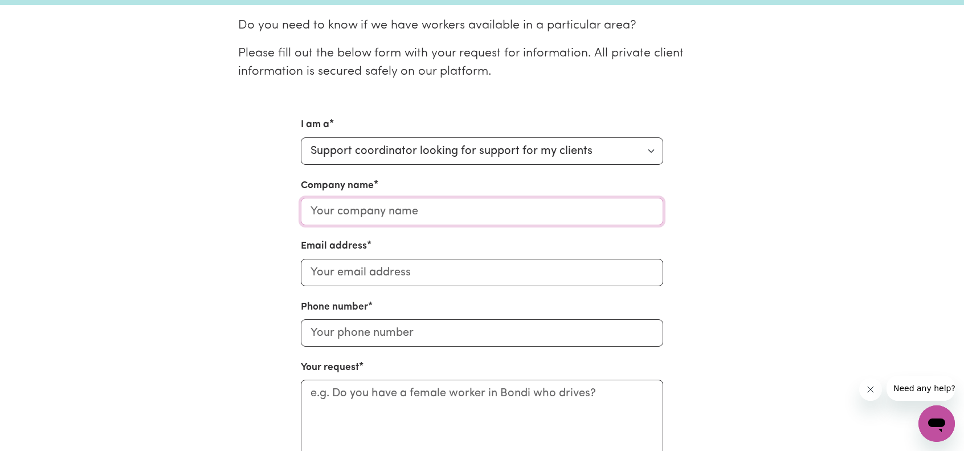
click at [395, 217] on input "Company name" at bounding box center [482, 211] width 362 height 27
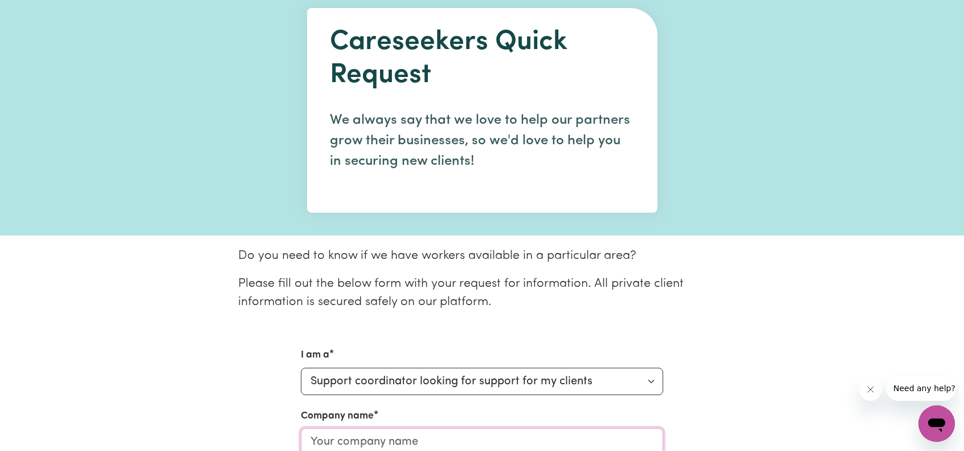
scroll to position [57, 0]
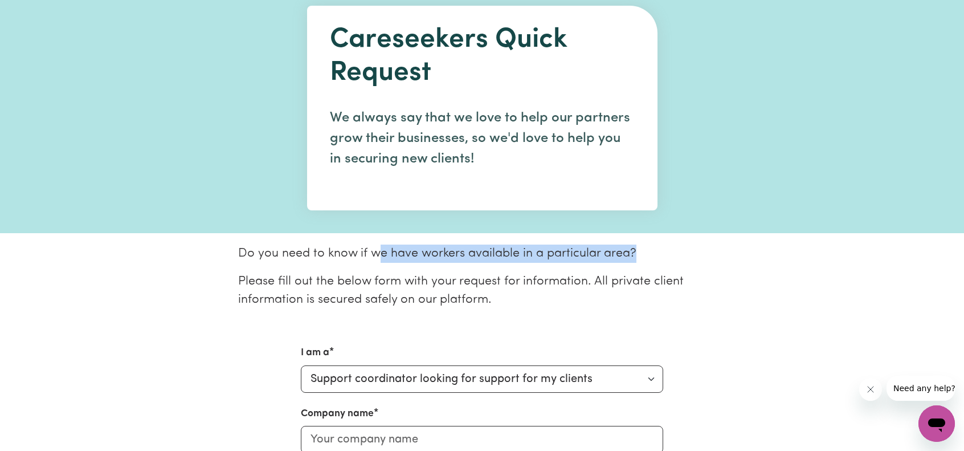
drag, startPoint x: 391, startPoint y: 253, endPoint x: 649, endPoint y: 252, distance: 258.0
click at [649, 252] on p "Do you need to know if we have workers available in a particular area?" at bounding box center [482, 253] width 488 height 18
click at [653, 252] on p "Do you need to know if we have workers available in a particular area?" at bounding box center [482, 253] width 488 height 18
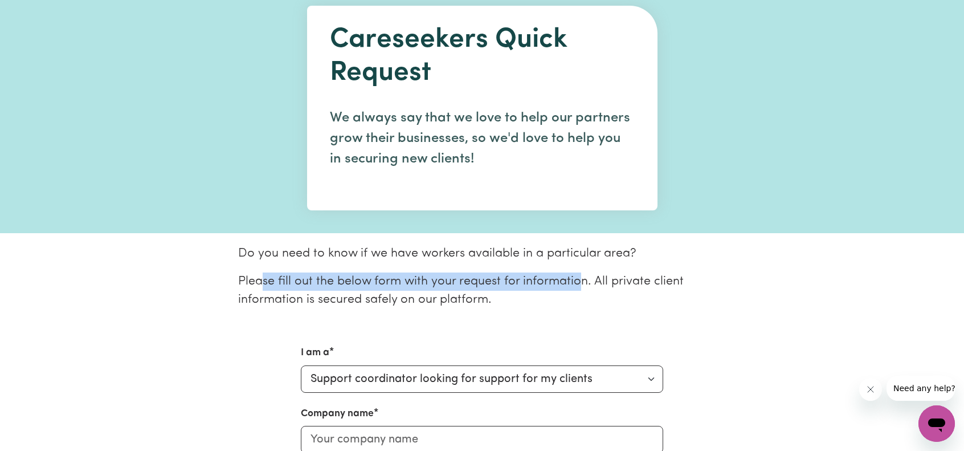
drag, startPoint x: 264, startPoint y: 280, endPoint x: 579, endPoint y: 284, distance: 315.0
click at [578, 284] on p "Please fill out the below form with your request for information. All private c…" at bounding box center [482, 290] width 488 height 37
click at [579, 284] on p "Please fill out the below form with your request for information. All private c…" at bounding box center [482, 290] width 488 height 37
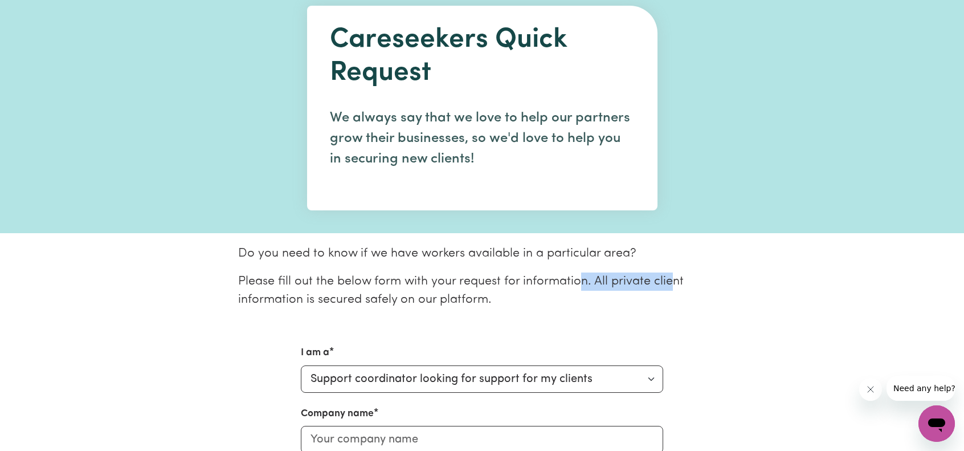
drag, startPoint x: 579, startPoint y: 284, endPoint x: 678, endPoint y: 288, distance: 99.2
click at [674, 288] on p "Please fill out the below form with your request for information. All private c…" at bounding box center [482, 290] width 488 height 37
click at [690, 285] on p "Please fill out the below form with your request for information. All private c…" at bounding box center [482, 290] width 488 height 37
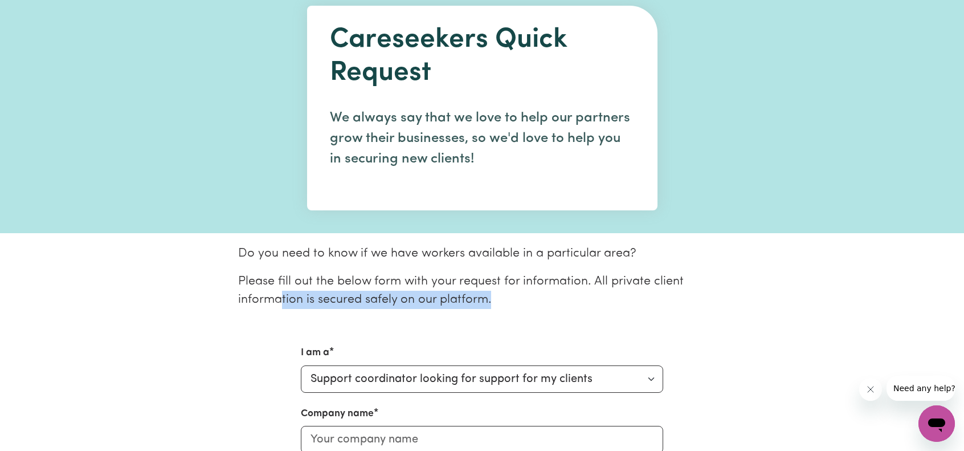
drag, startPoint x: 285, startPoint y: 296, endPoint x: 541, endPoint y: 297, distance: 255.7
click at [540, 298] on p "Please fill out the below form with your request for information. All private c…" at bounding box center [482, 290] width 488 height 37
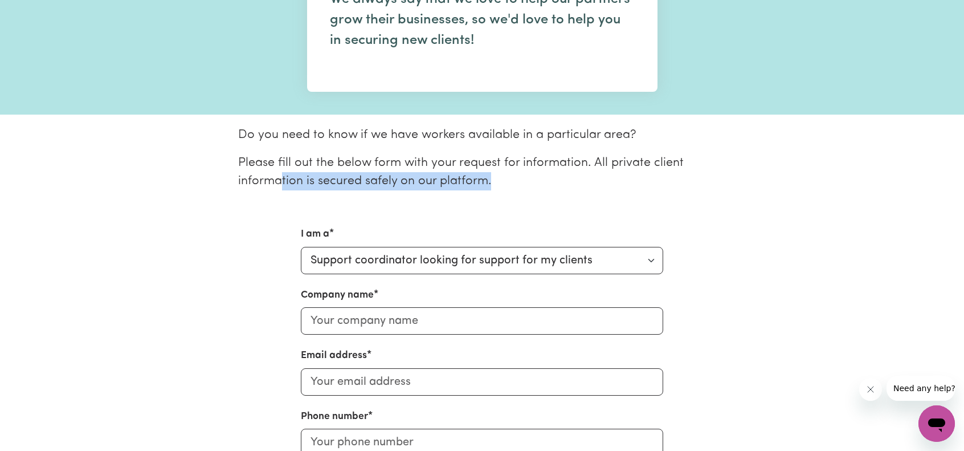
scroll to position [228, 0]
